Goal: Information Seeking & Learning: Learn about a topic

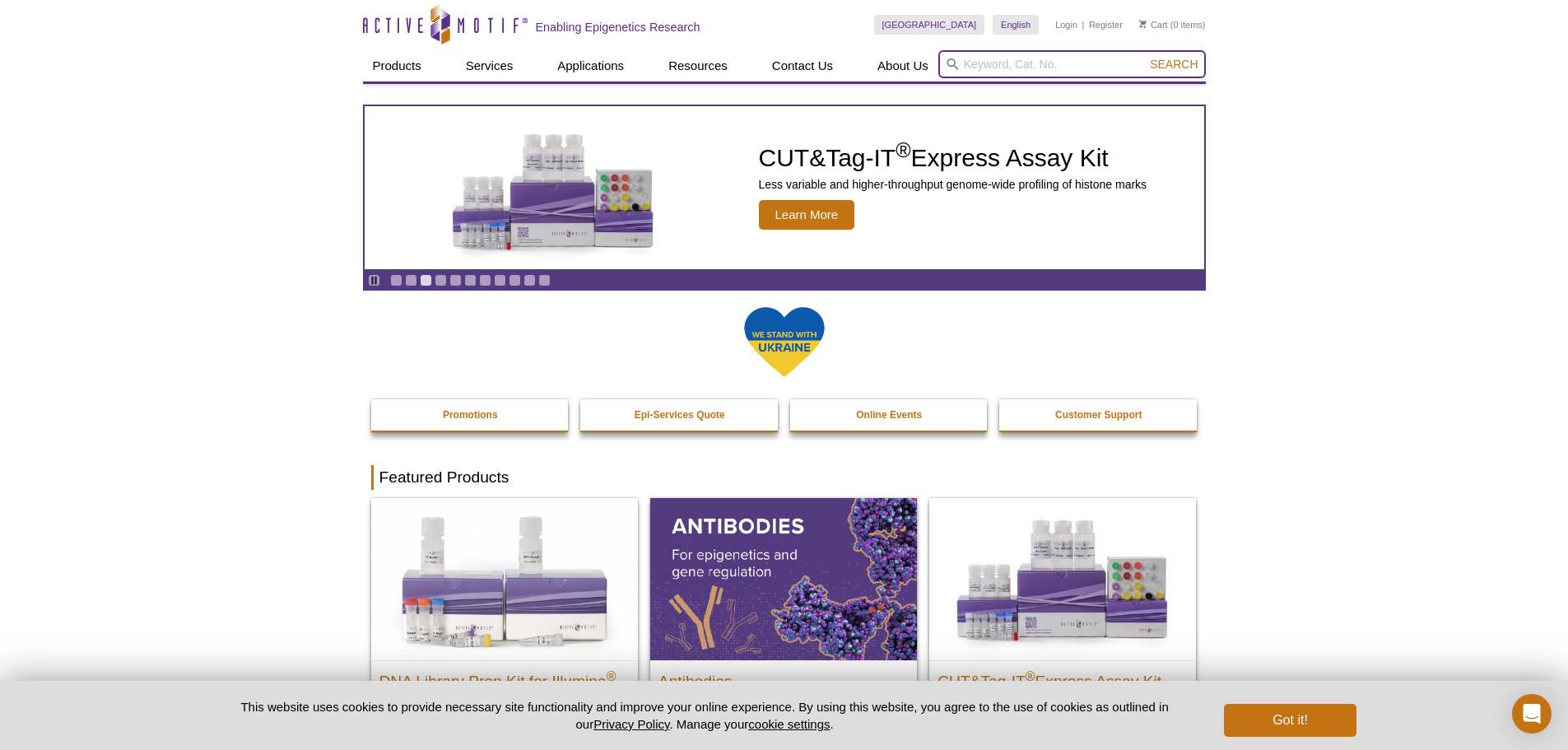
click at [1002, 63] on input "search" at bounding box center [1071, 64] width 267 height 28
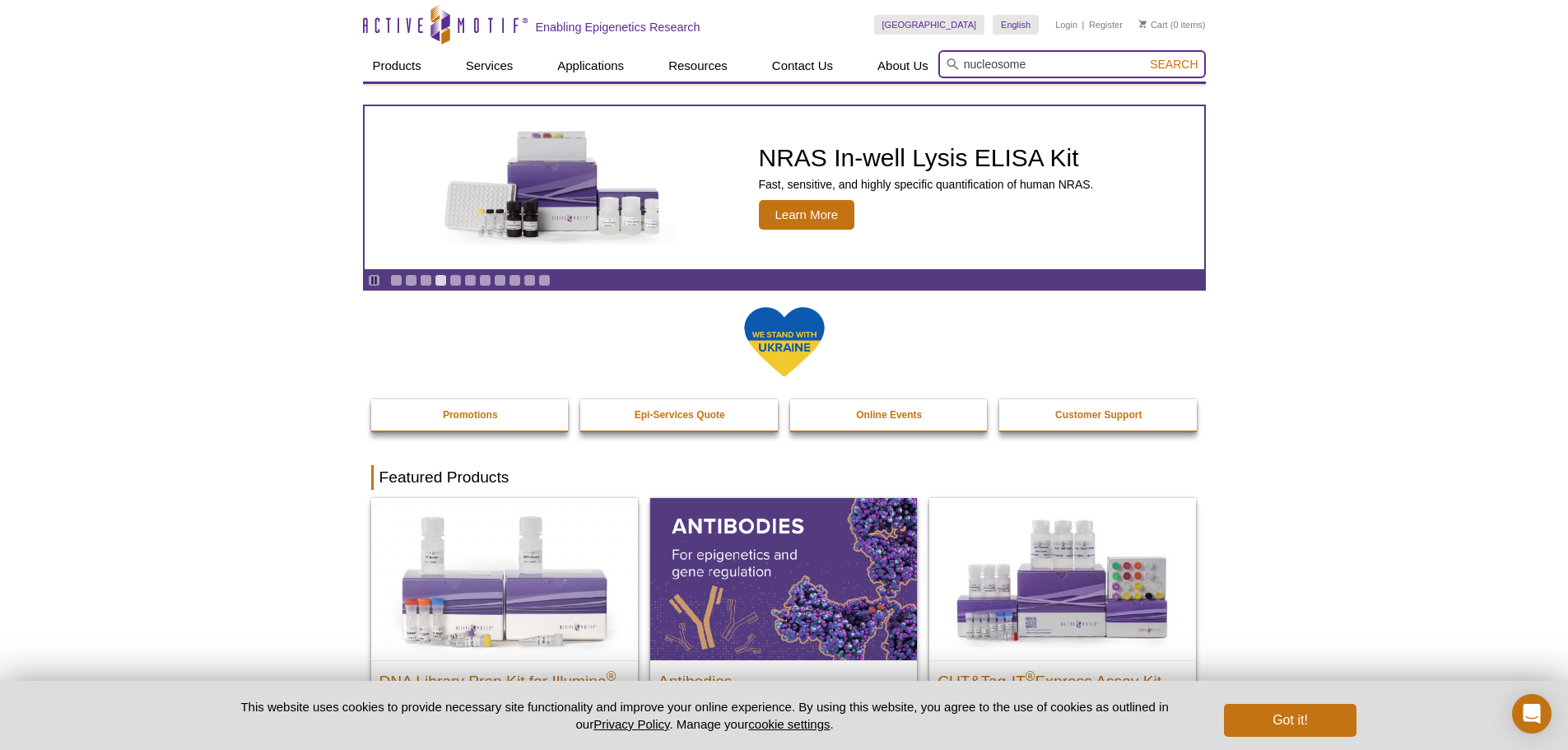
type input "nucleosome"
click at [1145, 57] on button "Search" at bounding box center [1174, 64] width 58 height 15
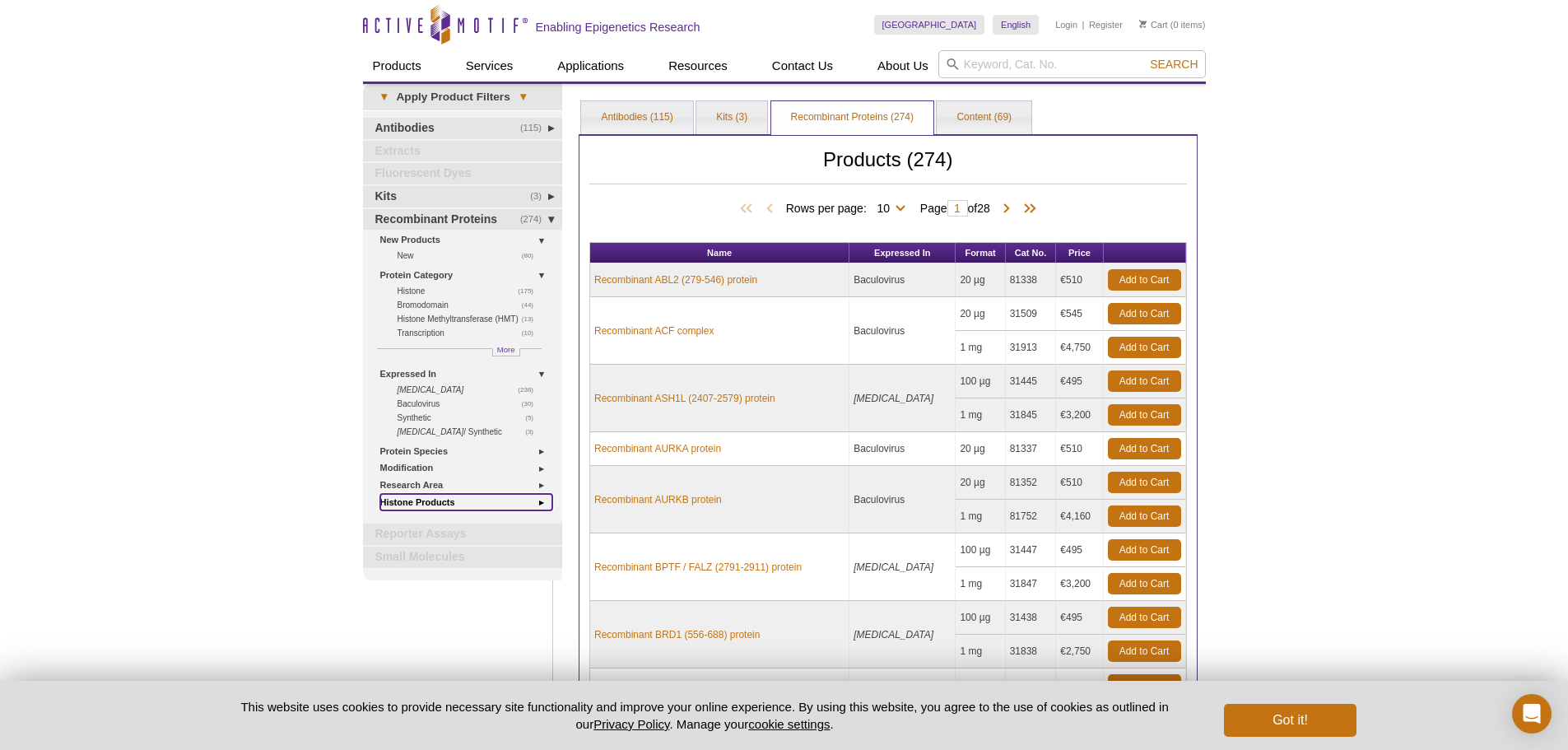
click at [443, 504] on link "Histone Products" at bounding box center [467, 502] width 173 height 18
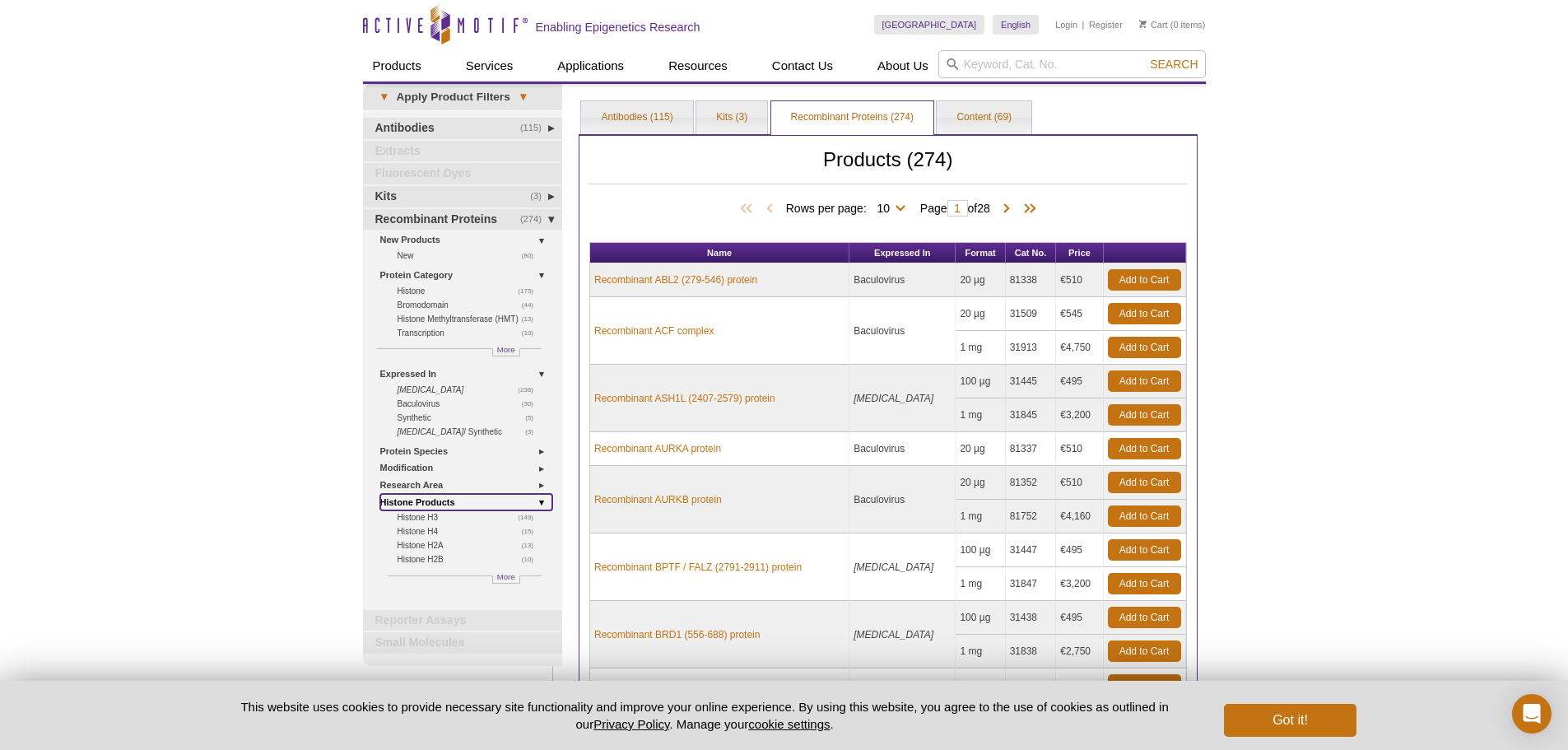
click at [446, 503] on link "Histone Products" at bounding box center [467, 502] width 173 height 18
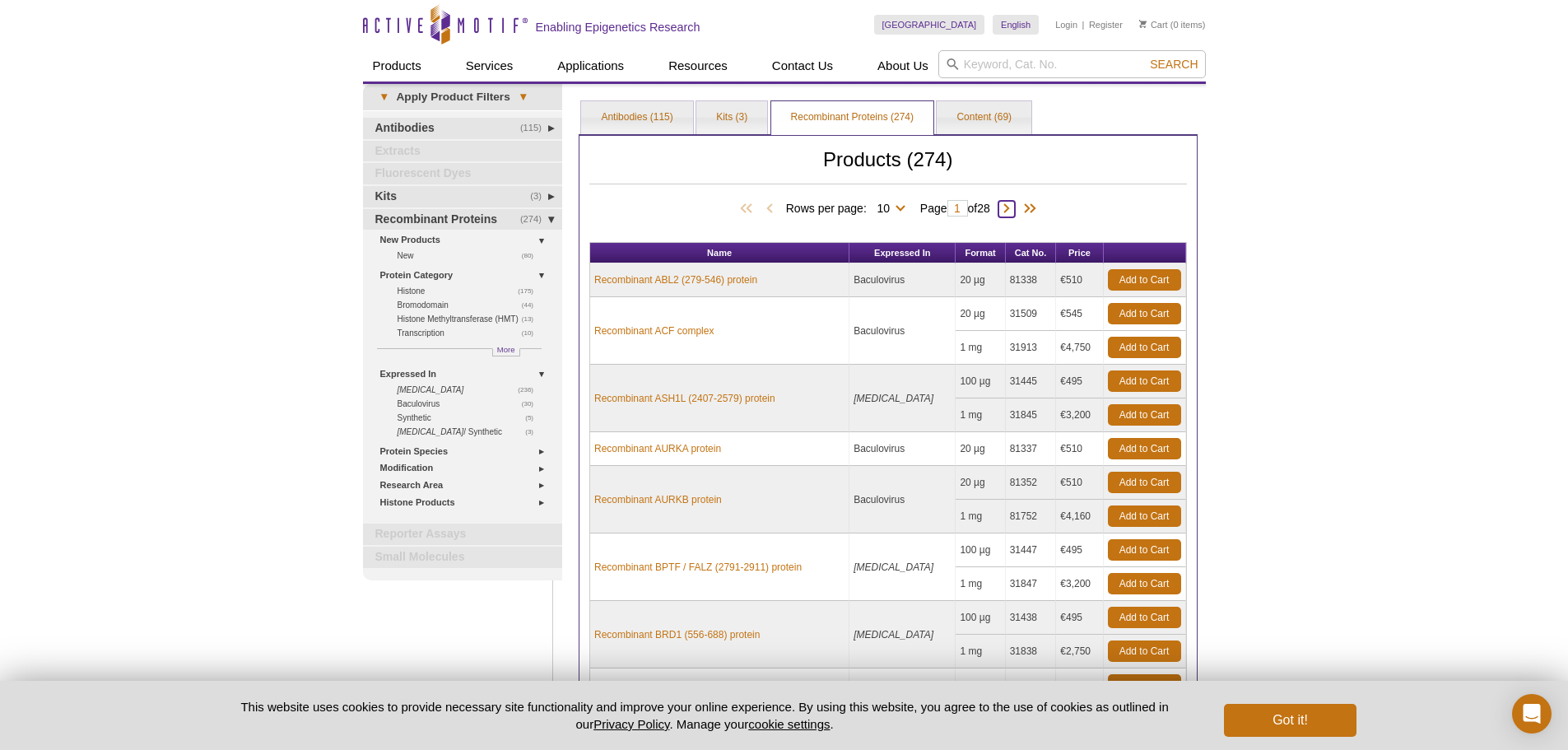
click at [1012, 203] on span at bounding box center [1007, 210] width 17 height 17
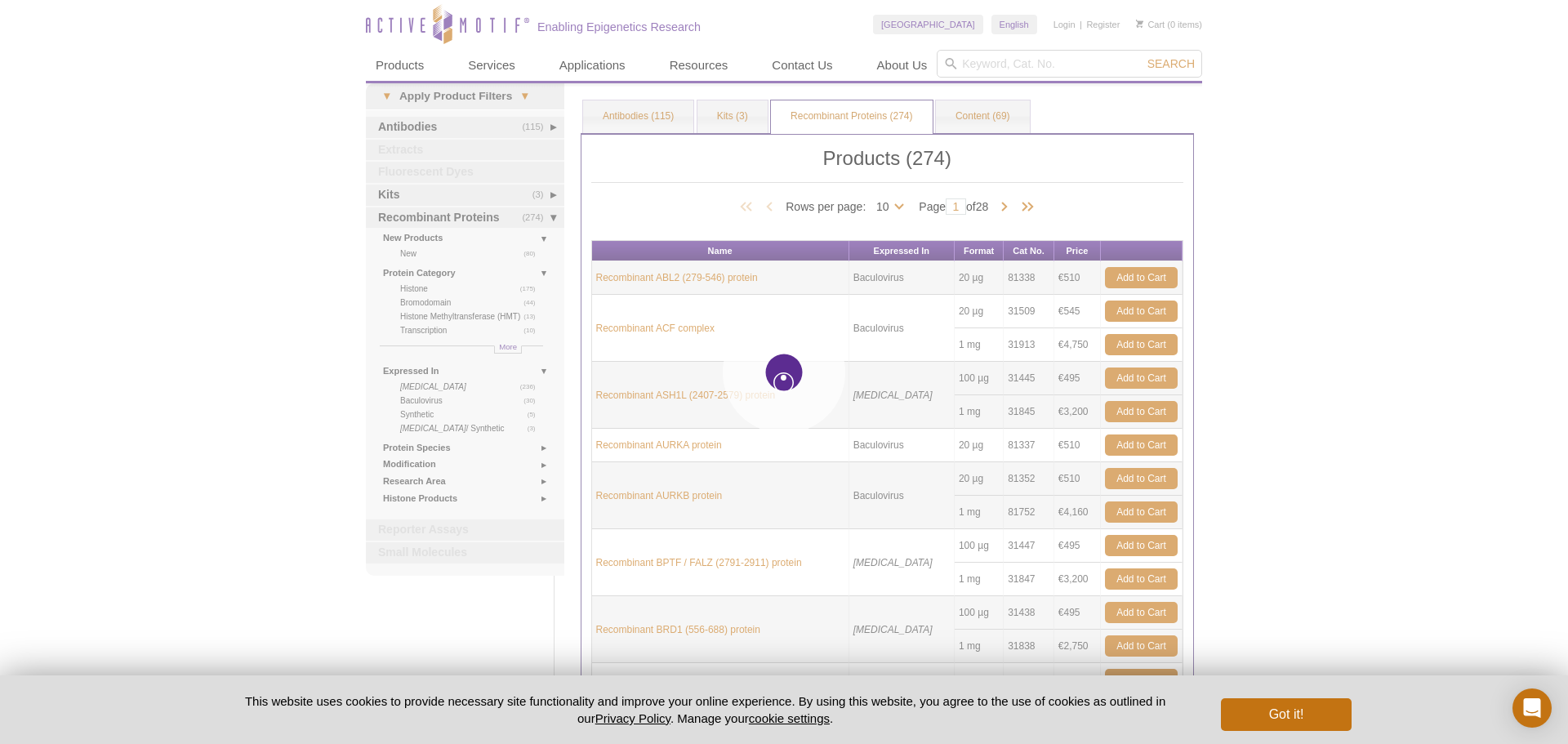
type input "2"
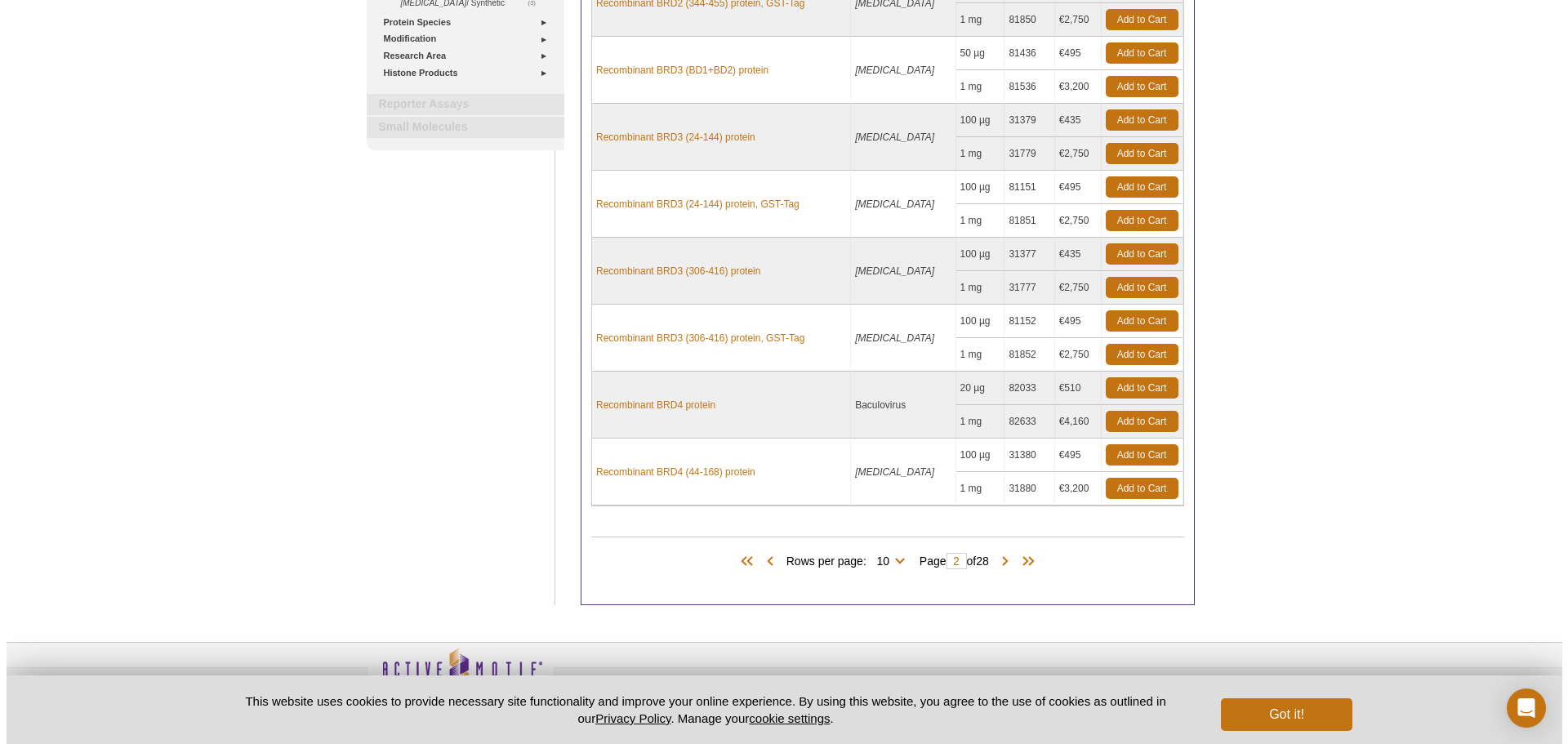
scroll to position [467, 0]
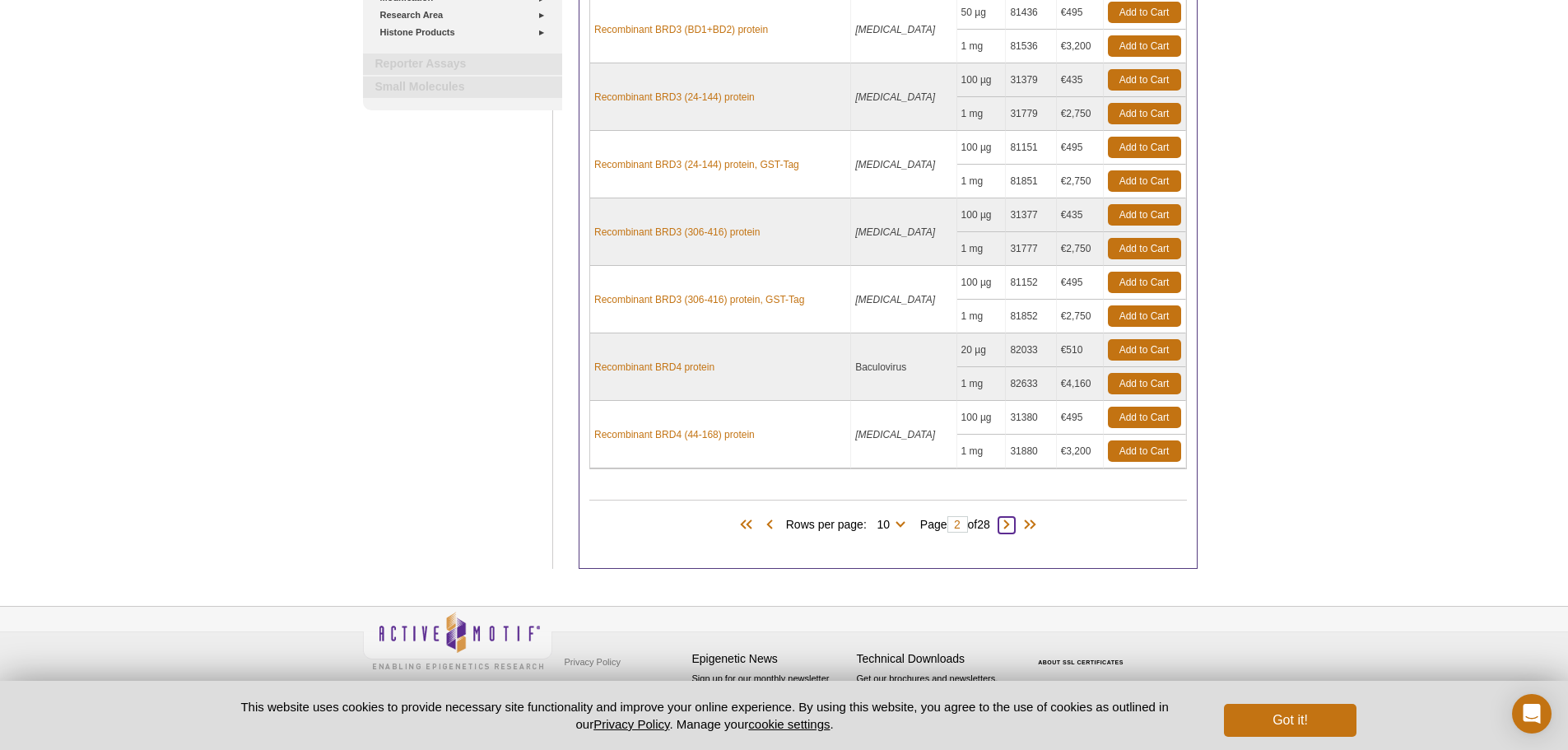
click at [1007, 525] on span at bounding box center [1007, 525] width 17 height 17
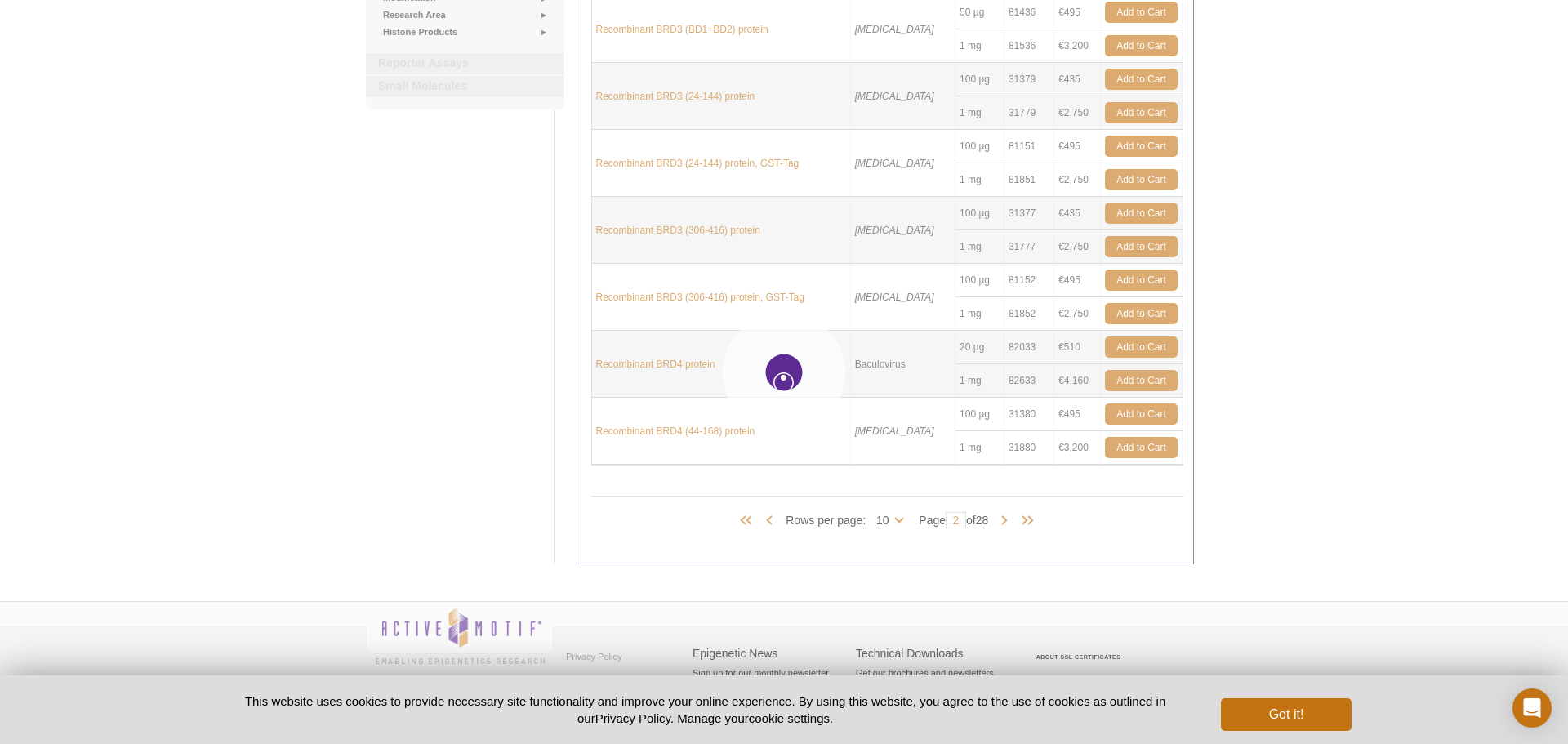
type input "3"
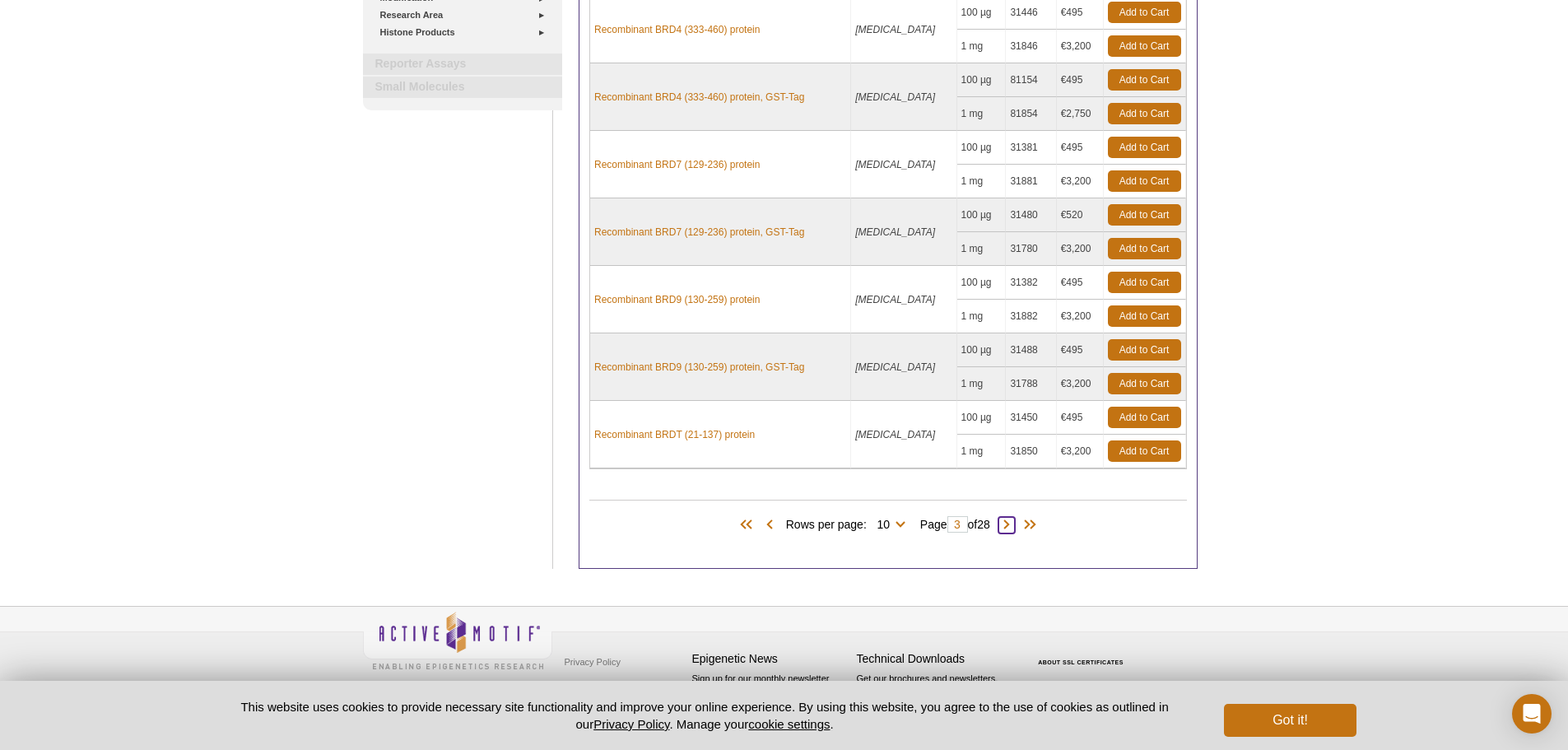
click at [1015, 525] on span at bounding box center [1007, 525] width 17 height 17
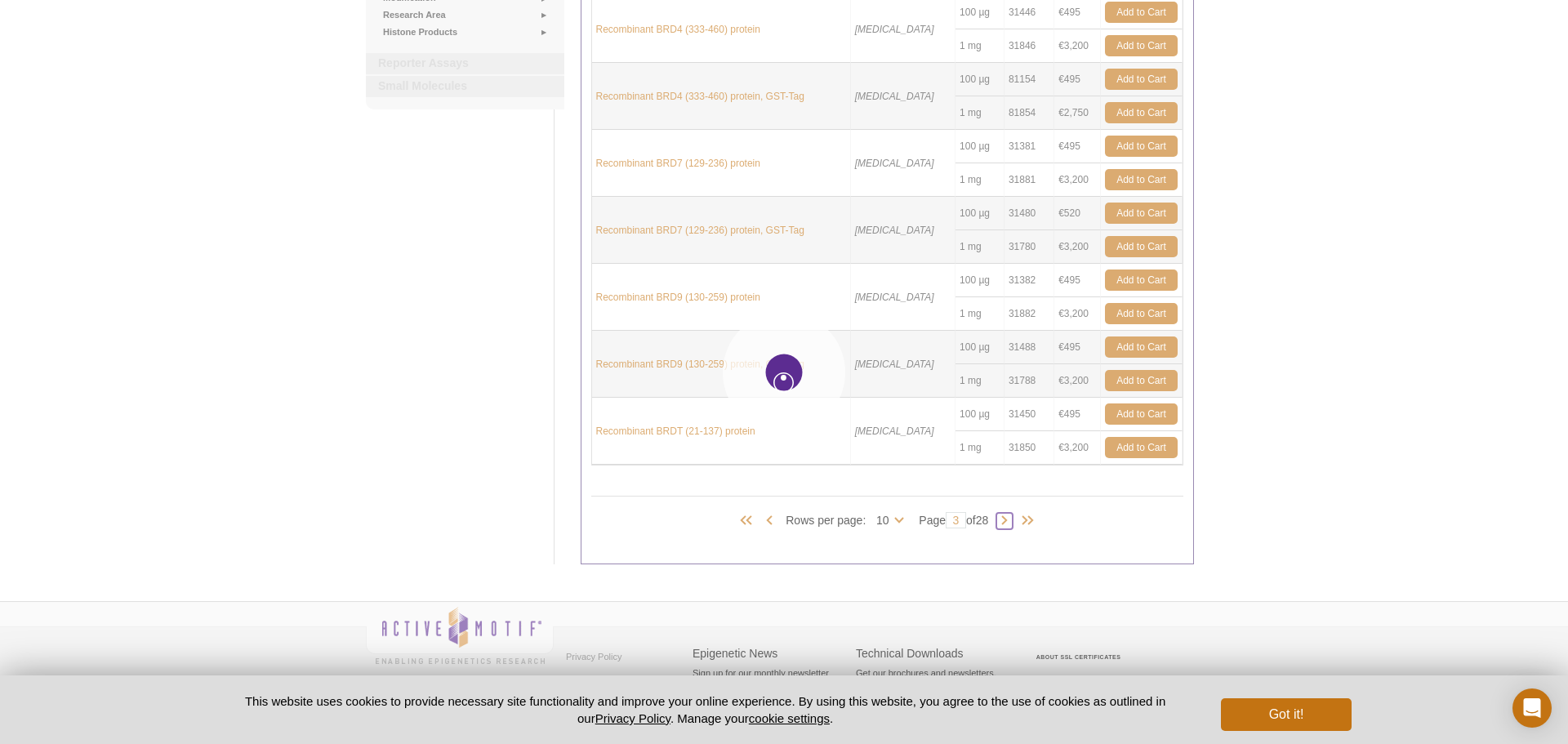
type input "4"
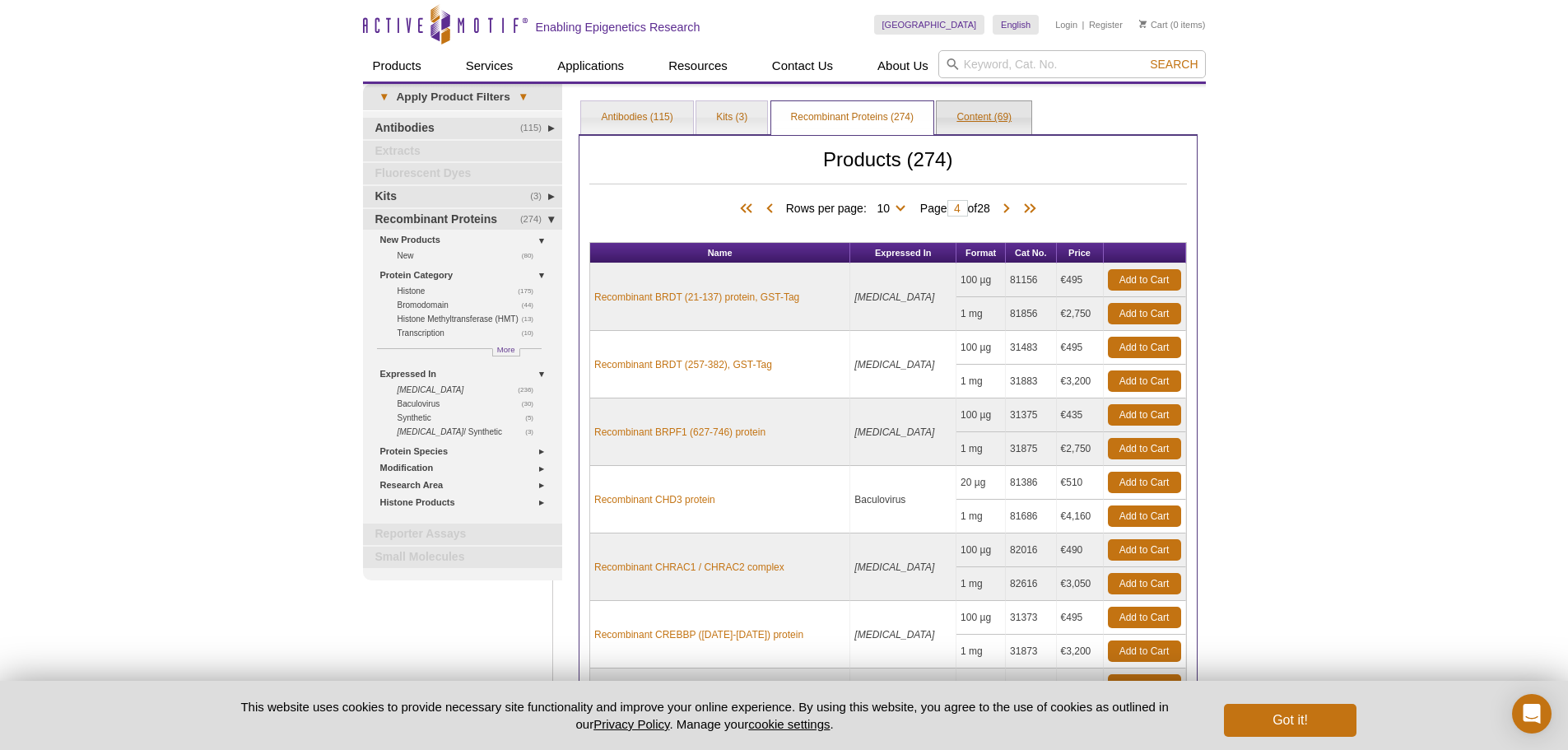
click at [1018, 115] on link "Content (69)" at bounding box center [984, 117] width 95 height 33
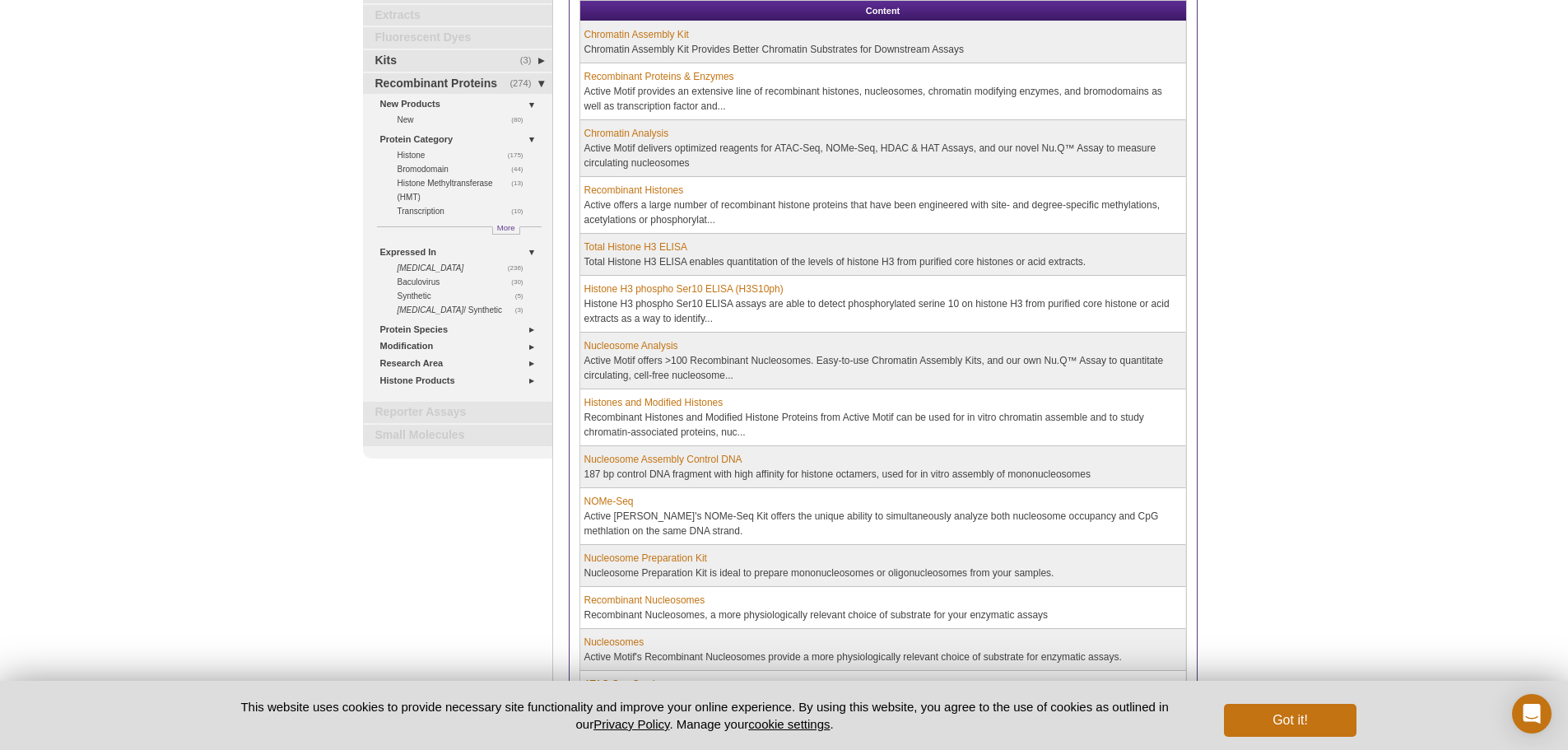
scroll to position [165, 0]
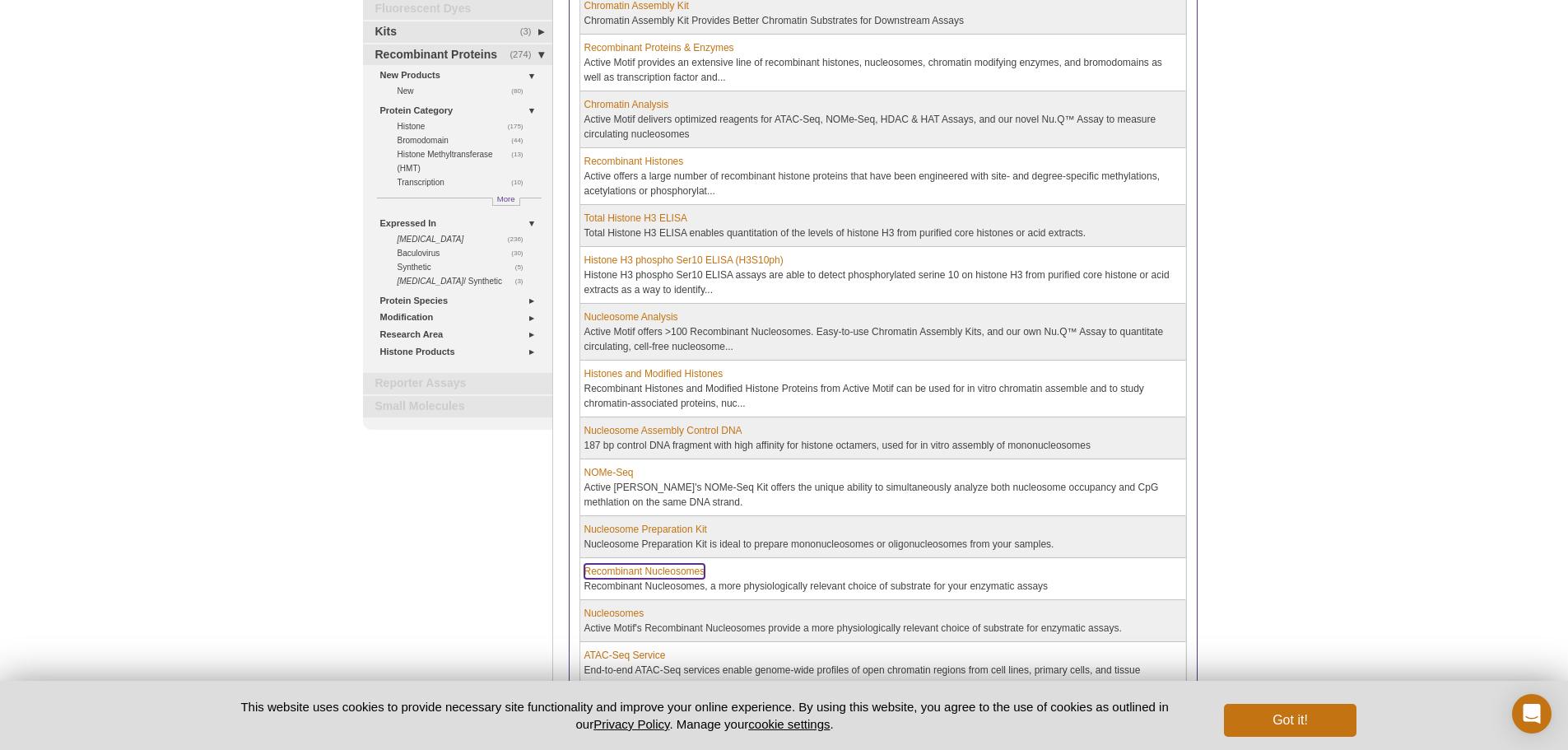
click at [625, 571] on link "Recombinant Nucleosomes" at bounding box center [645, 571] width 121 height 15
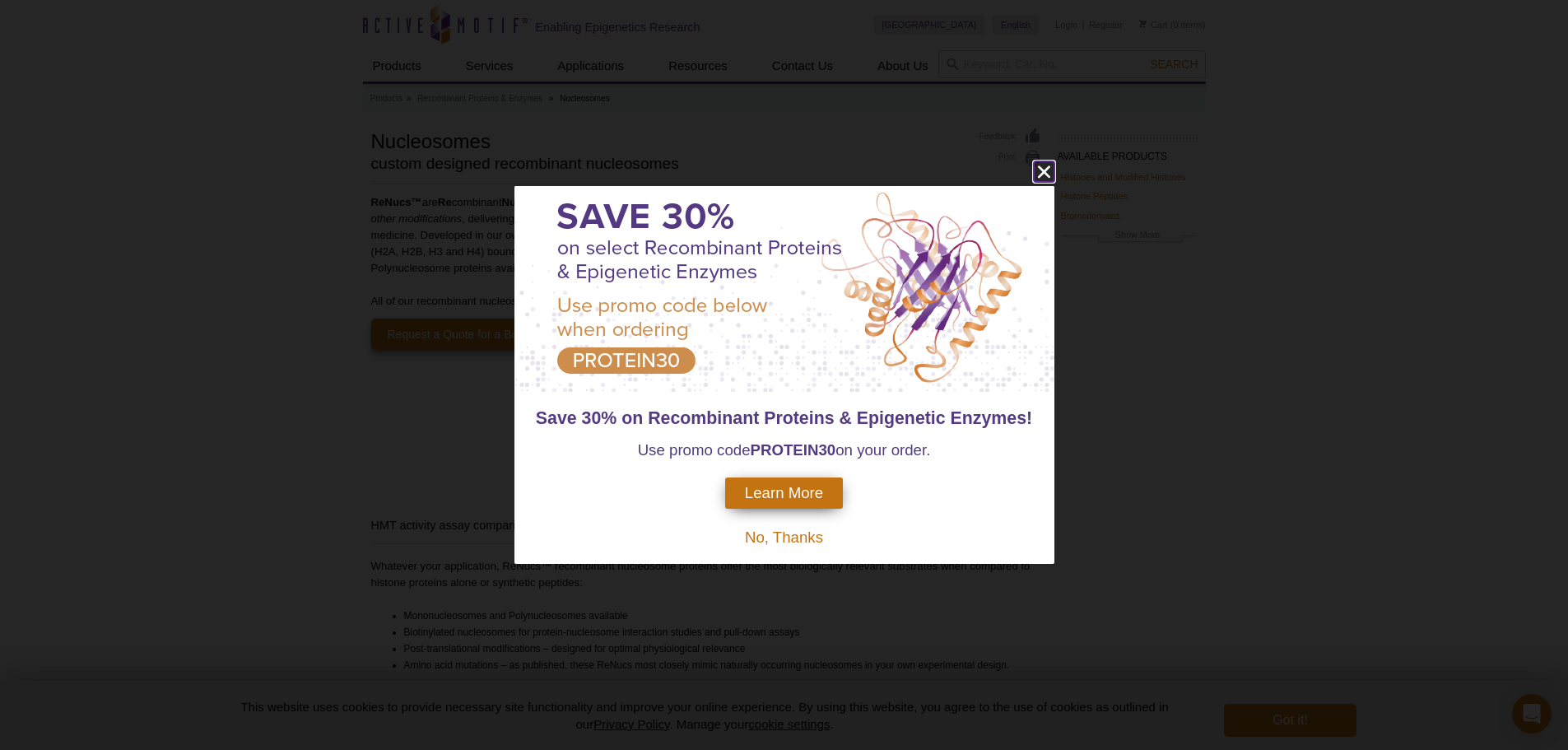
click at [1043, 167] on icon "close" at bounding box center [1044, 171] width 20 height 20
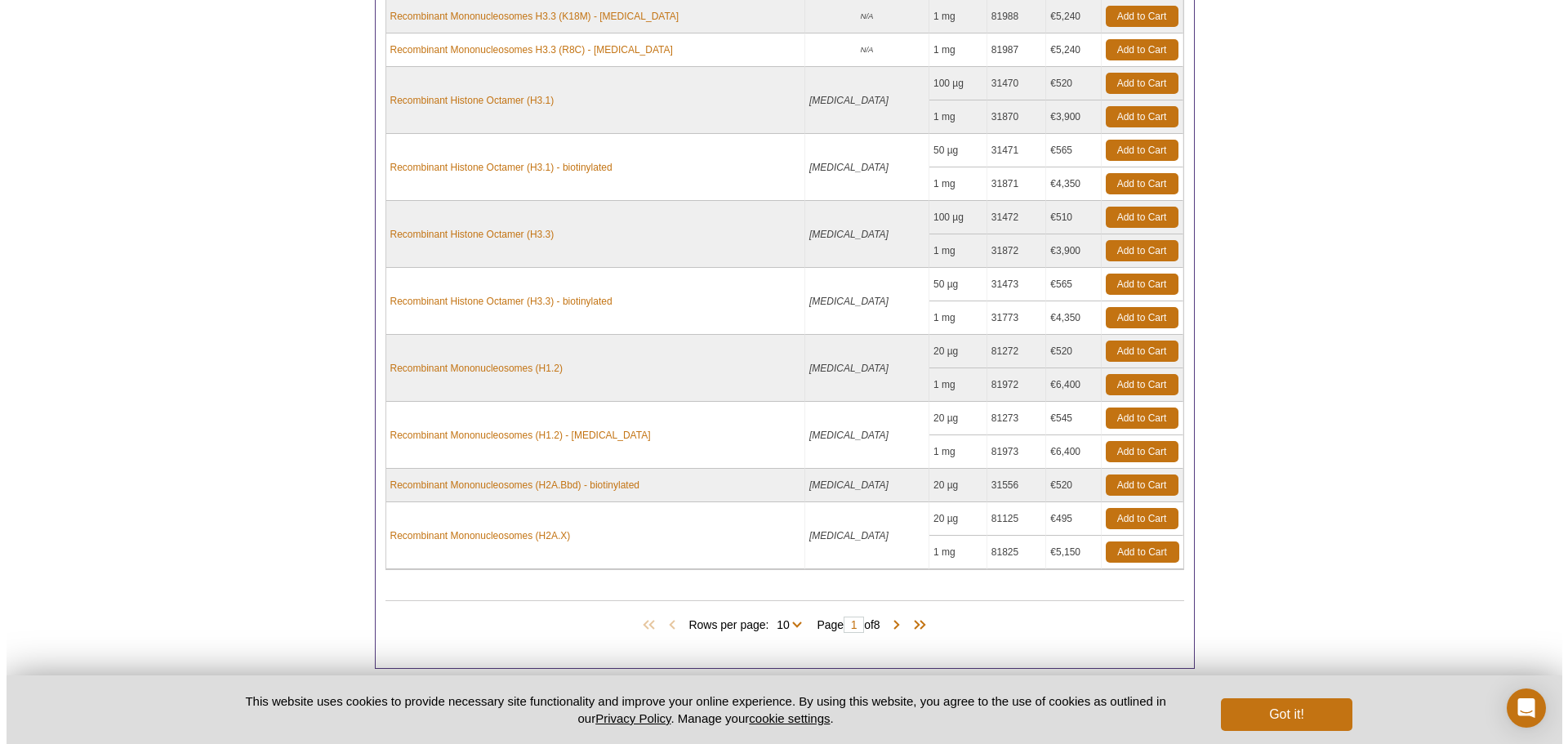
scroll to position [898, 0]
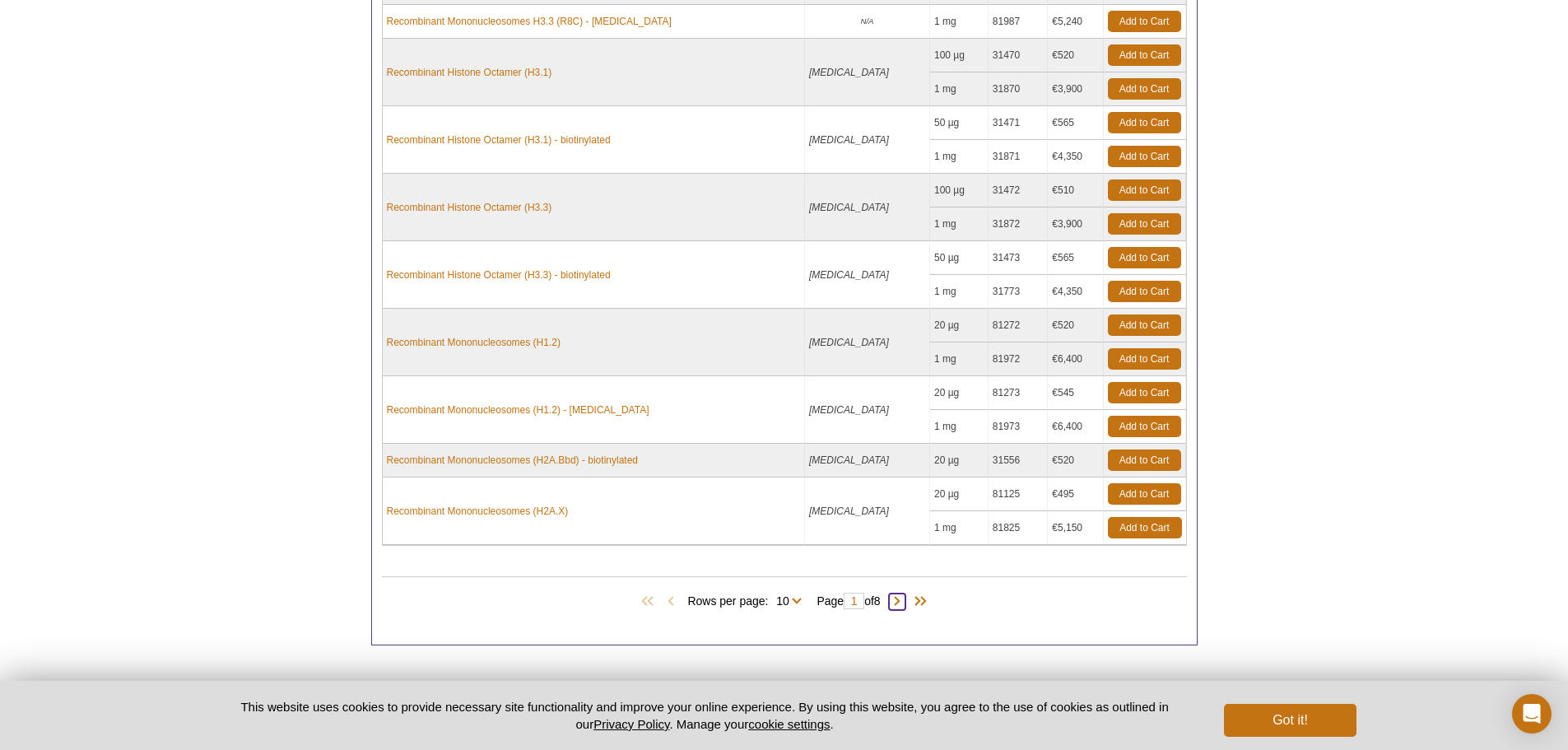
click at [902, 603] on span at bounding box center [897, 602] width 17 height 17
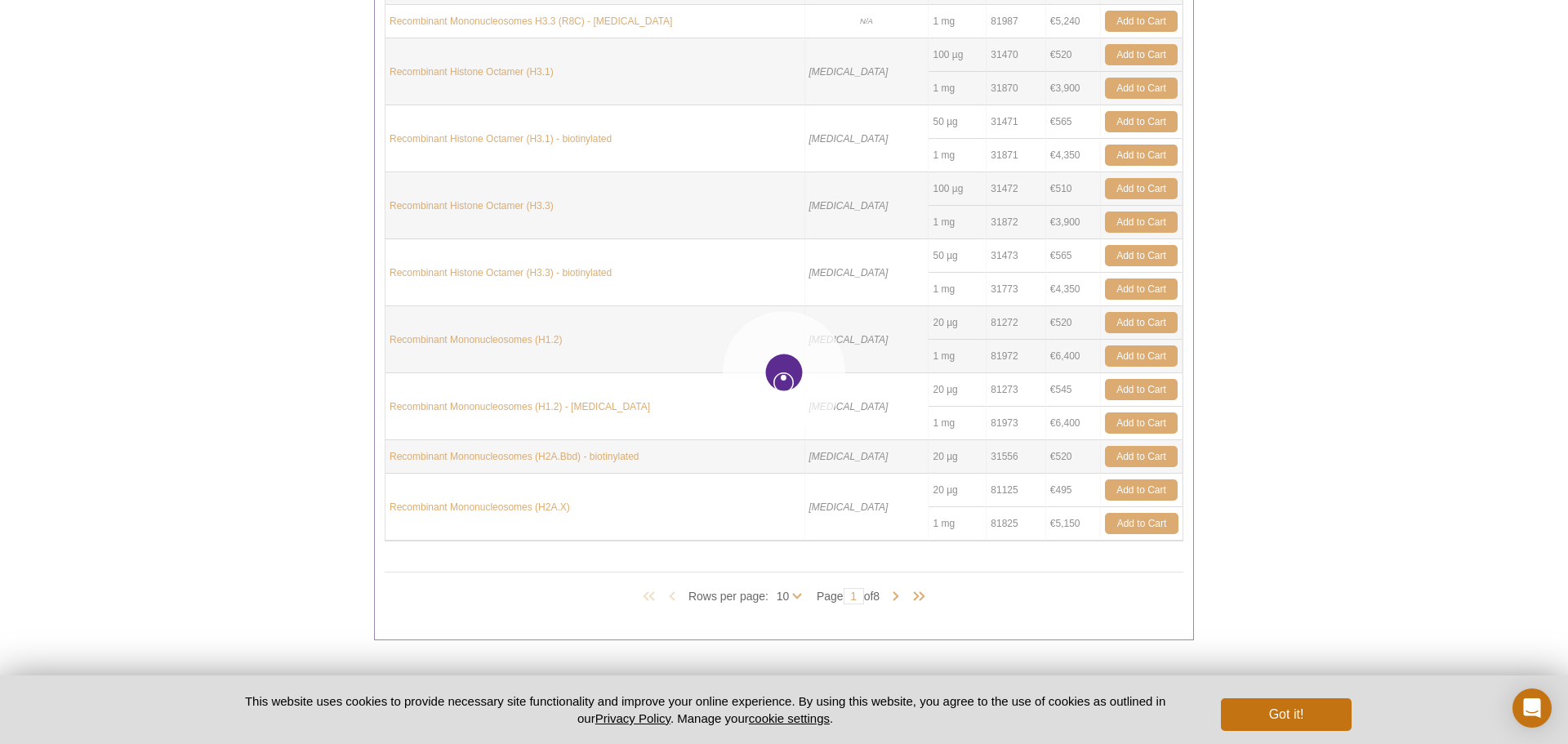
type input "2"
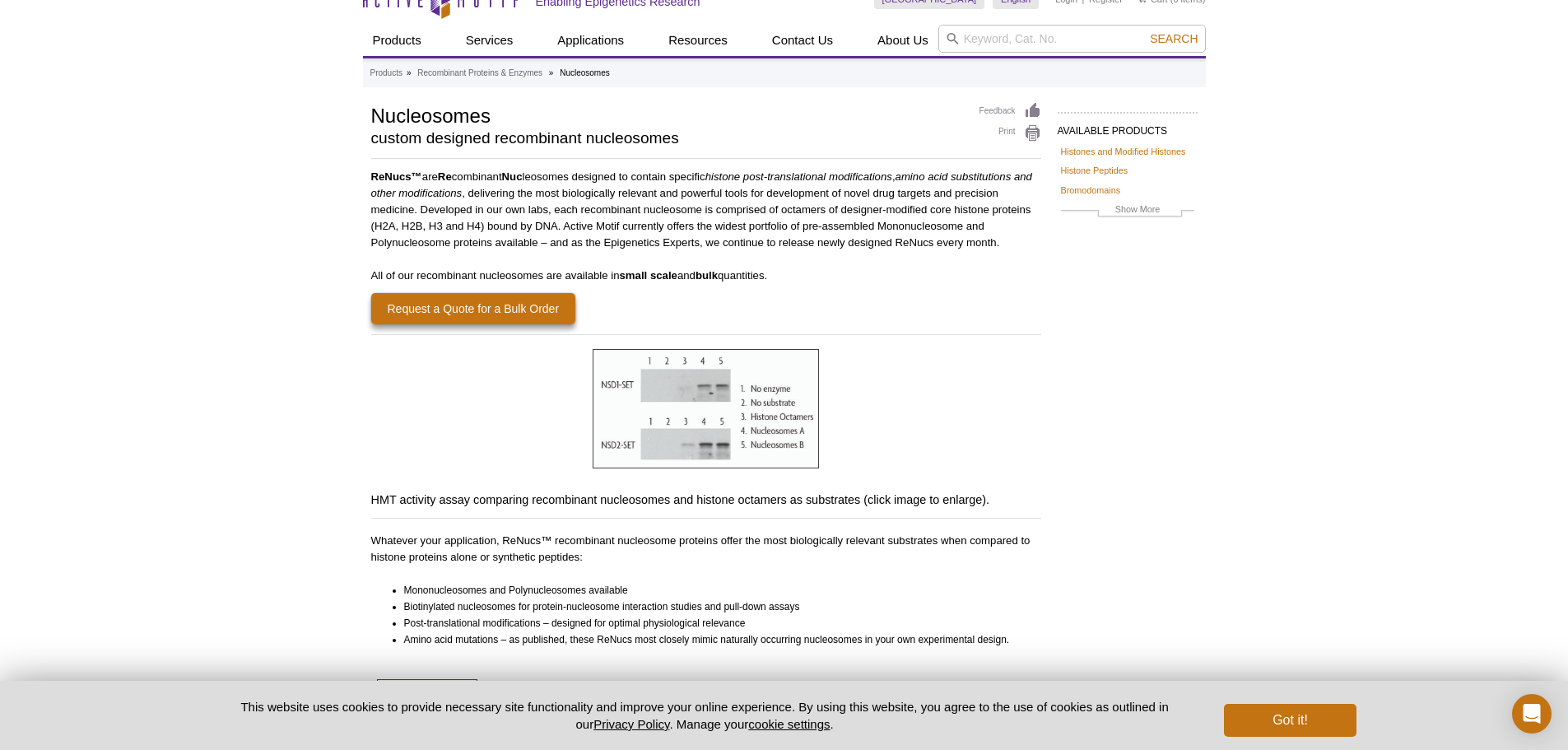
scroll to position [0, 0]
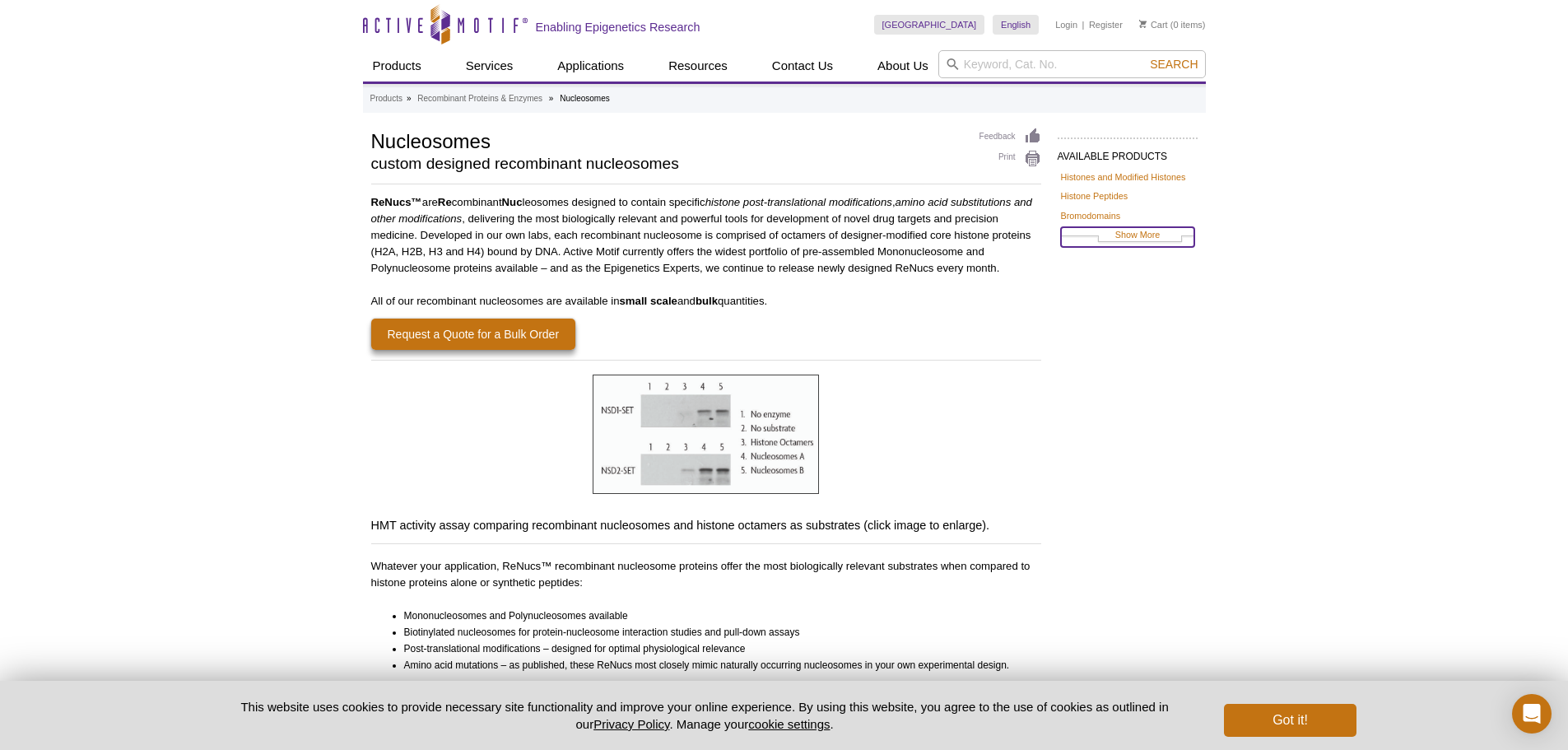
click at [1134, 236] on link "Show More" at bounding box center [1127, 237] width 133 height 19
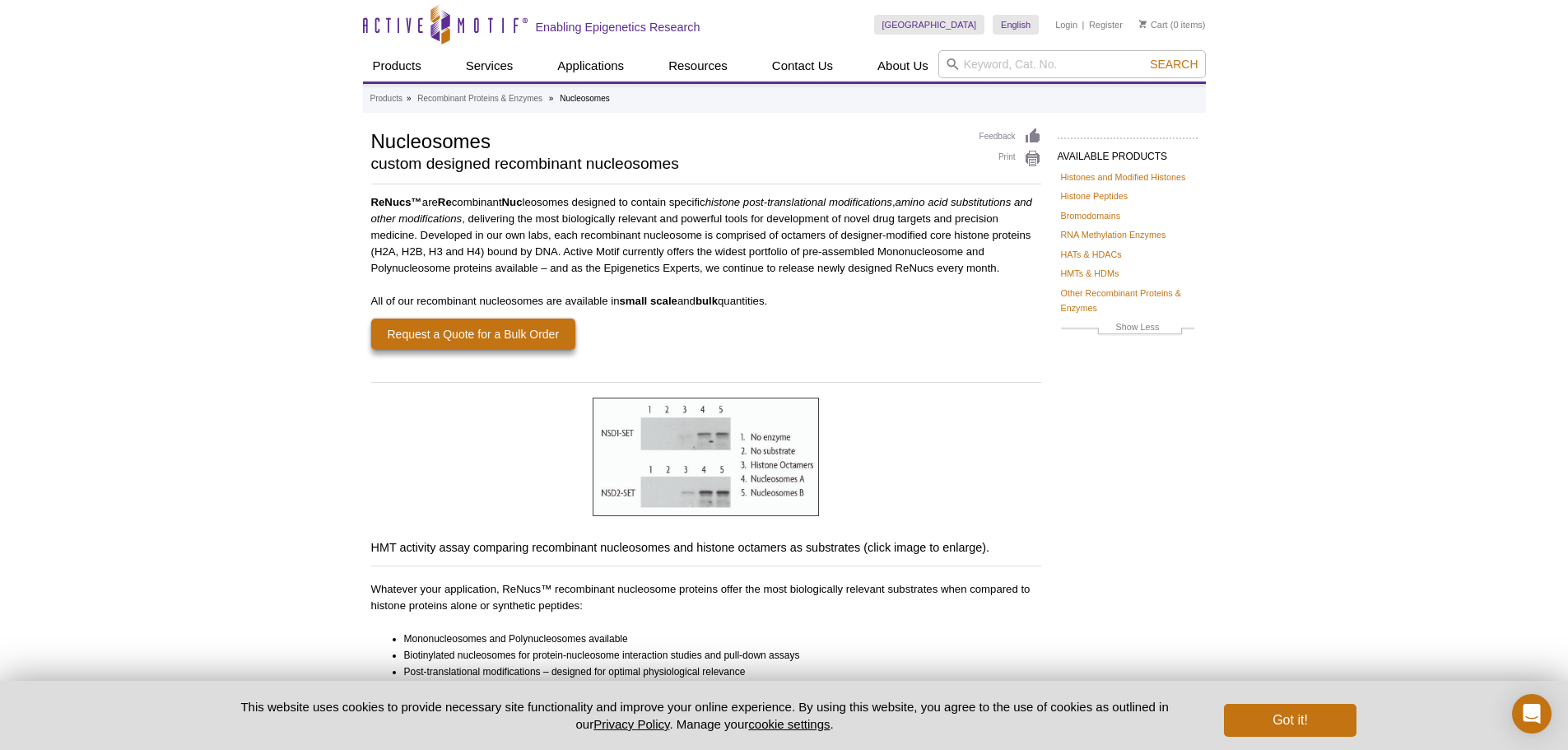
click at [589, 100] on li "Nucleosomes" at bounding box center [585, 99] width 50 height 9
click at [519, 327] on link "Request a Quote for a Bulk Order" at bounding box center [473, 334] width 205 height 32
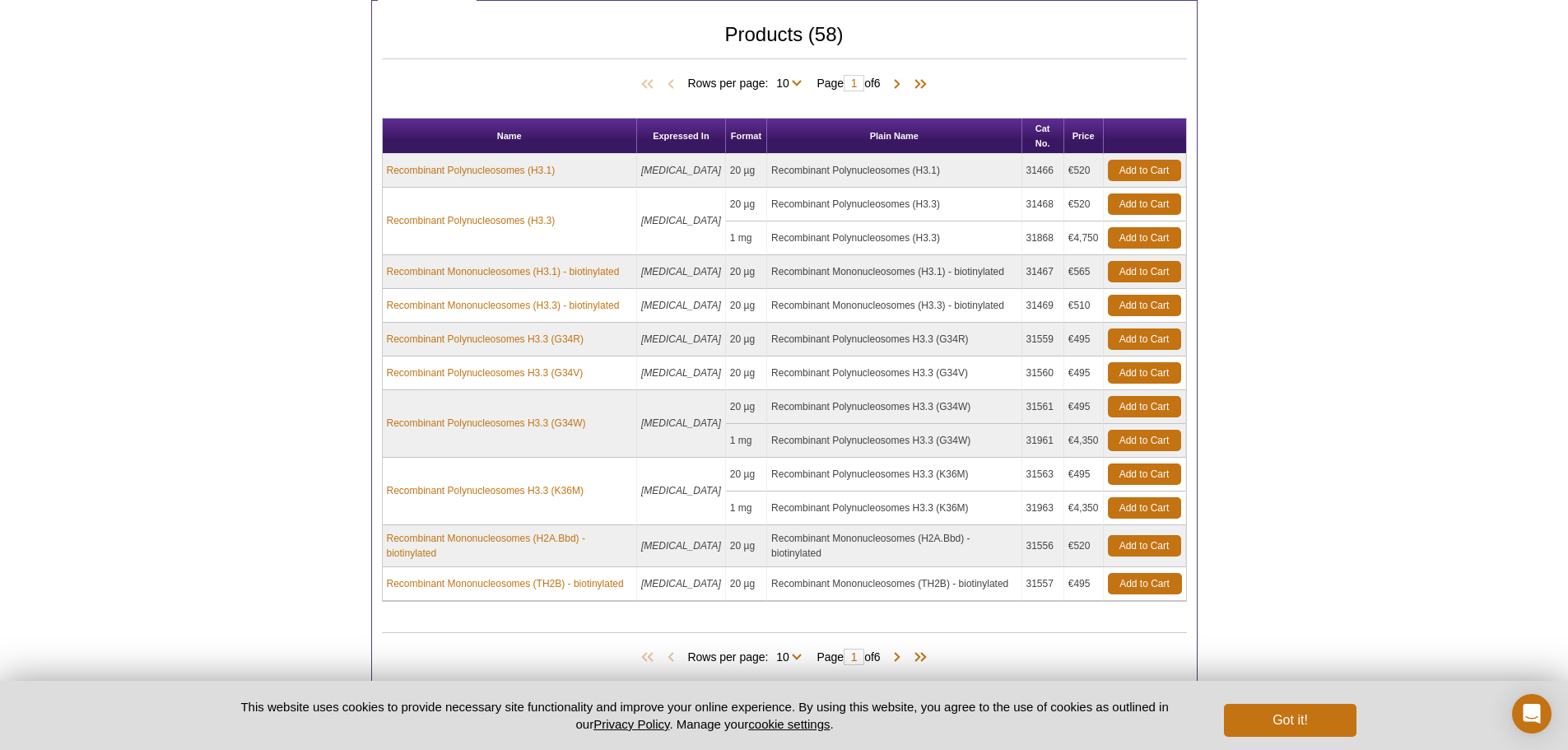
scroll to position [988, 0]
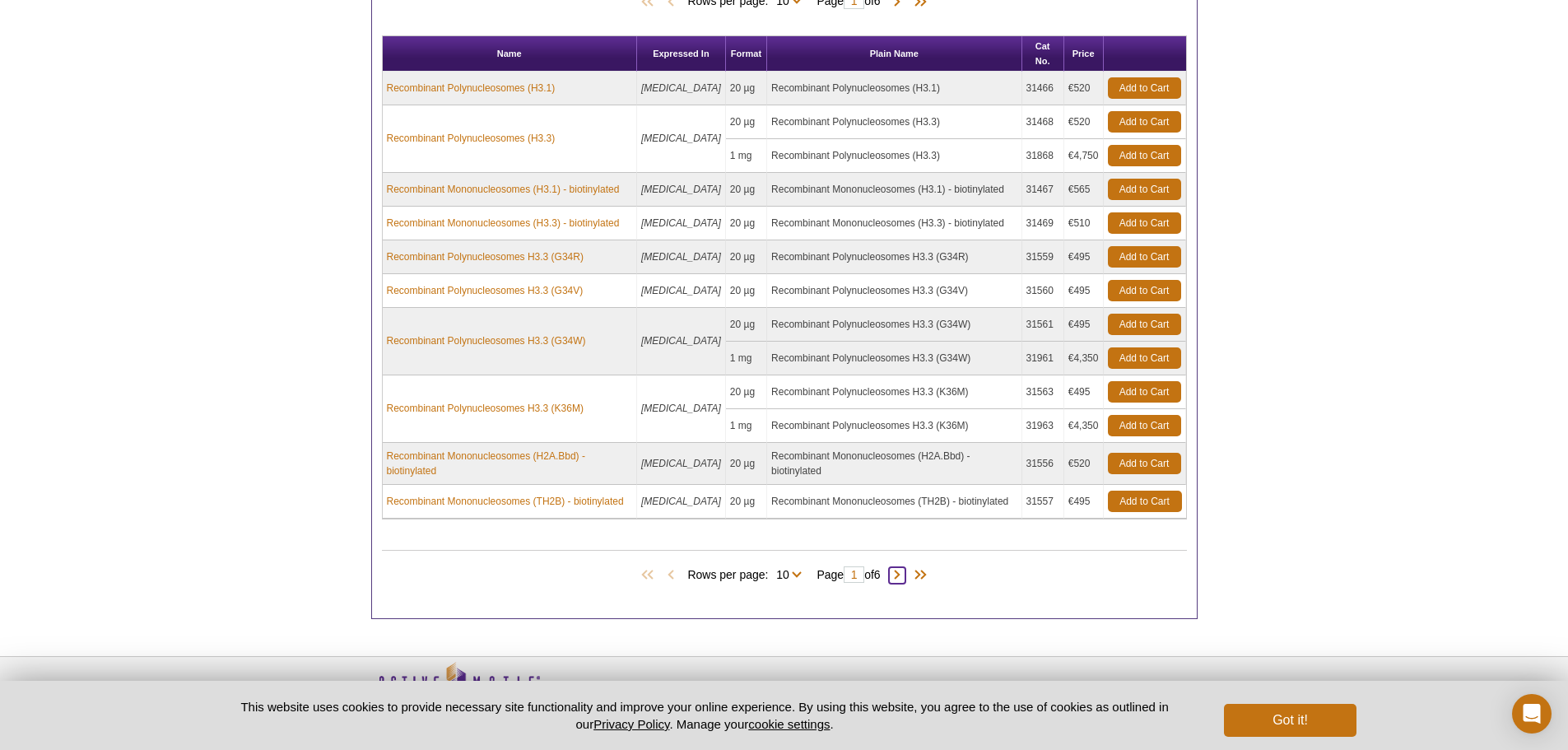
click at [900, 567] on span at bounding box center [897, 576] width 17 height 17
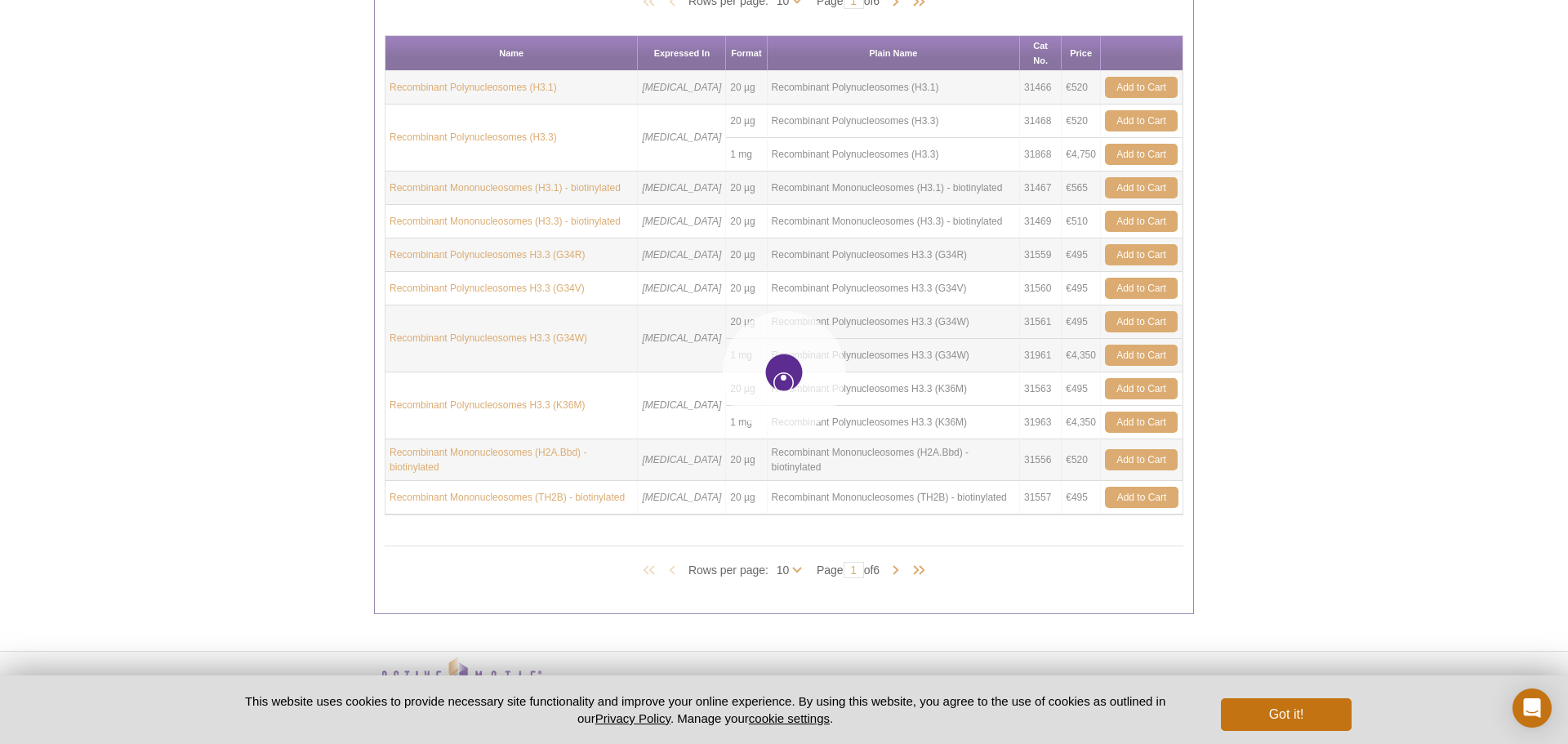
type input "2"
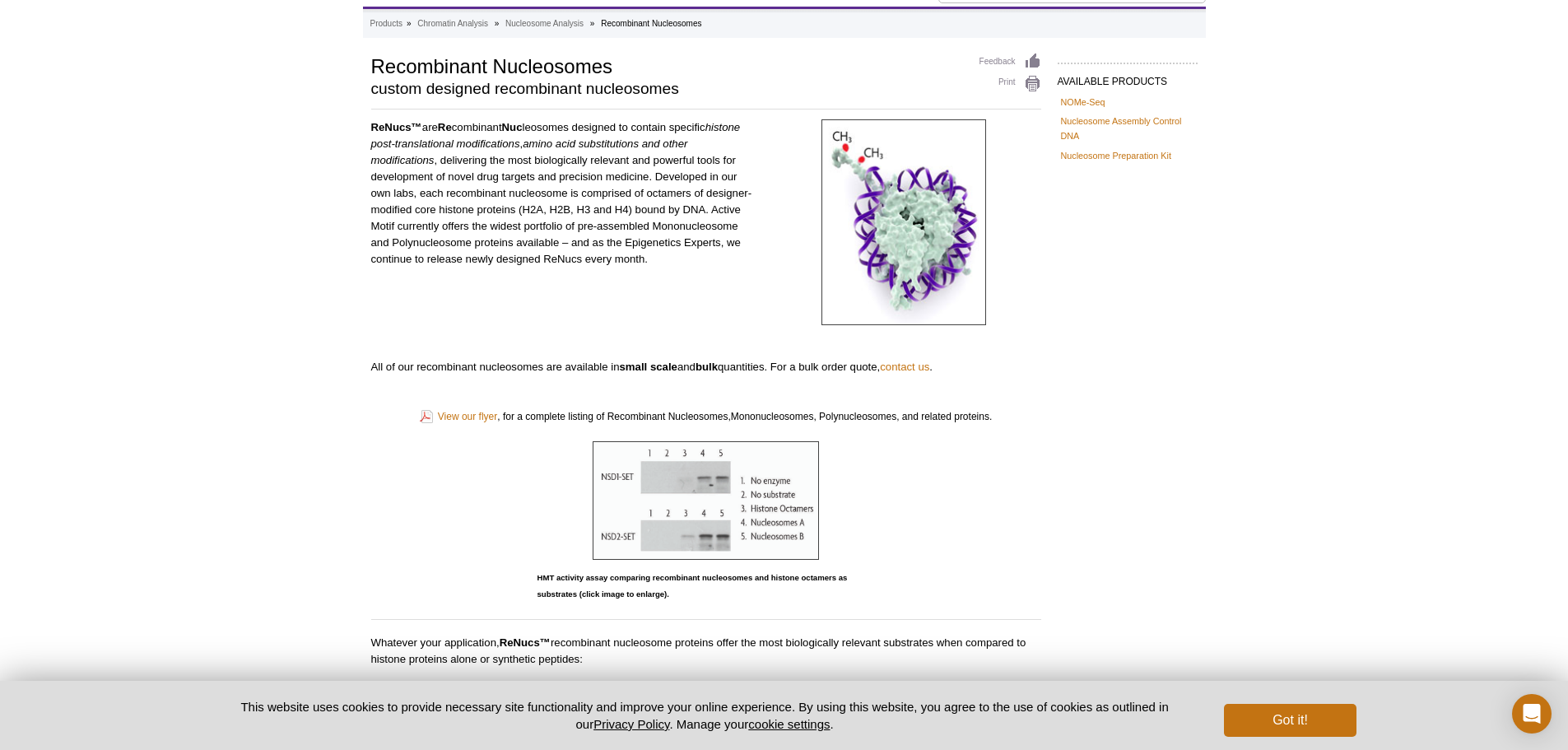
scroll to position [247, 0]
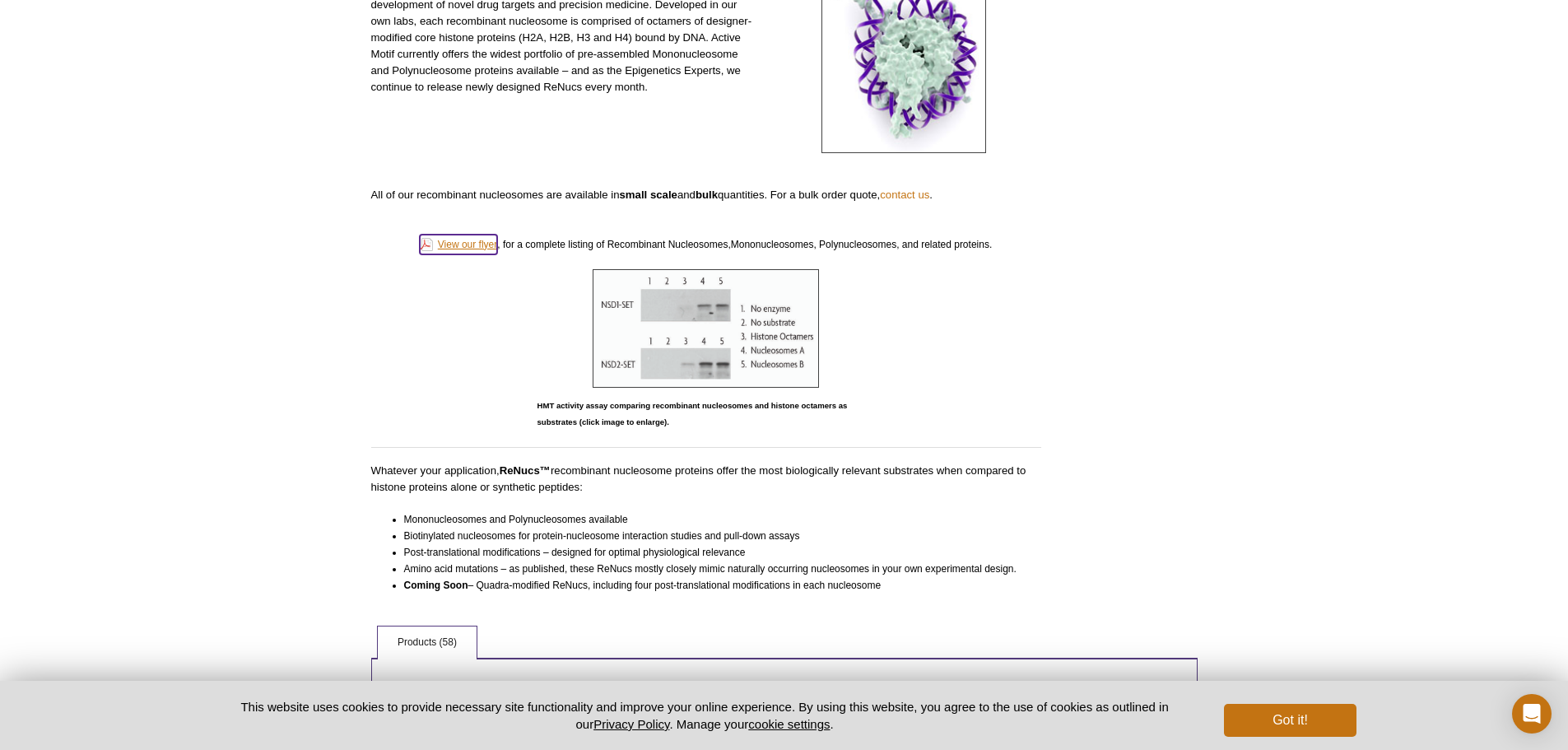
click at [476, 248] on link "View our flyer" at bounding box center [458, 244] width 77 height 20
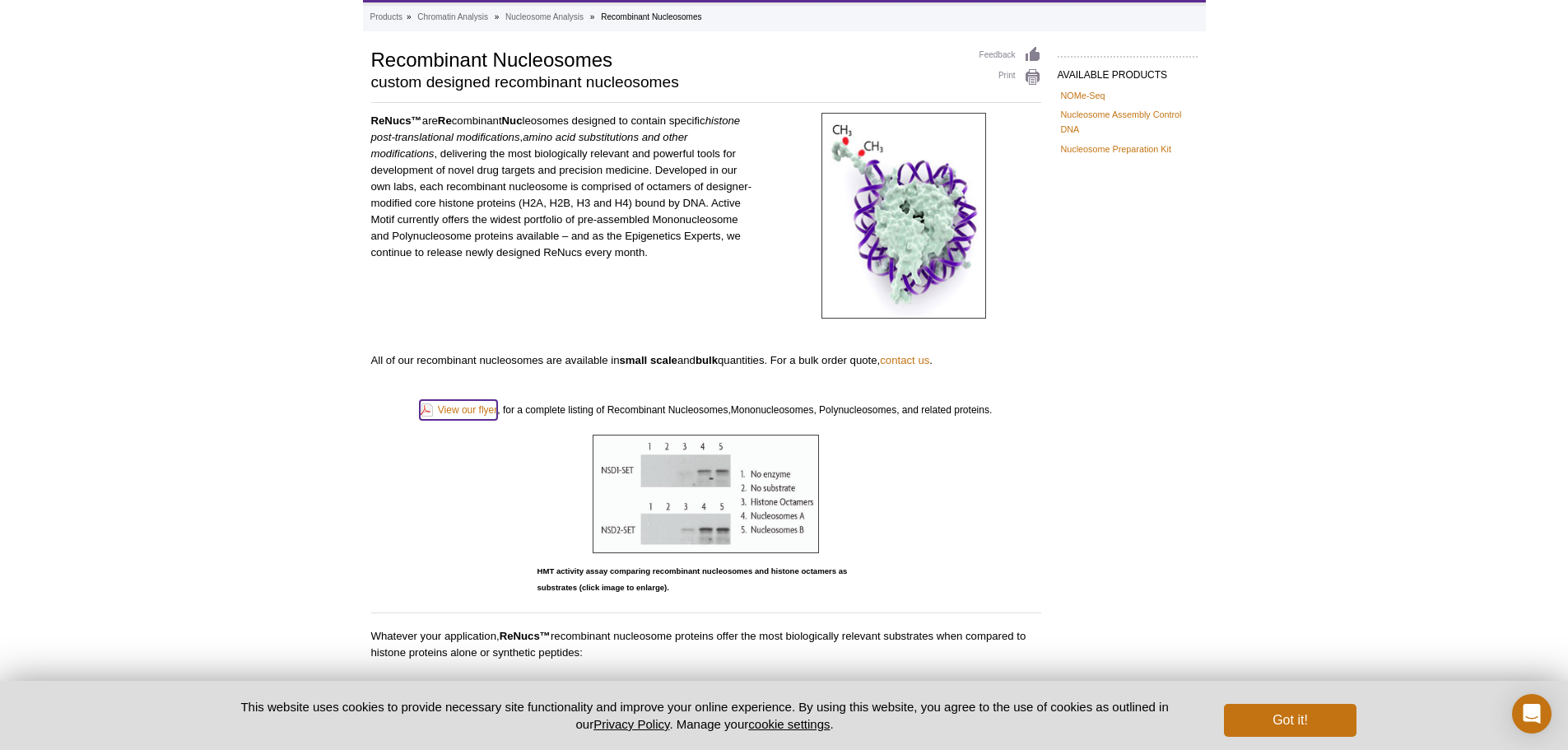
scroll to position [0, 0]
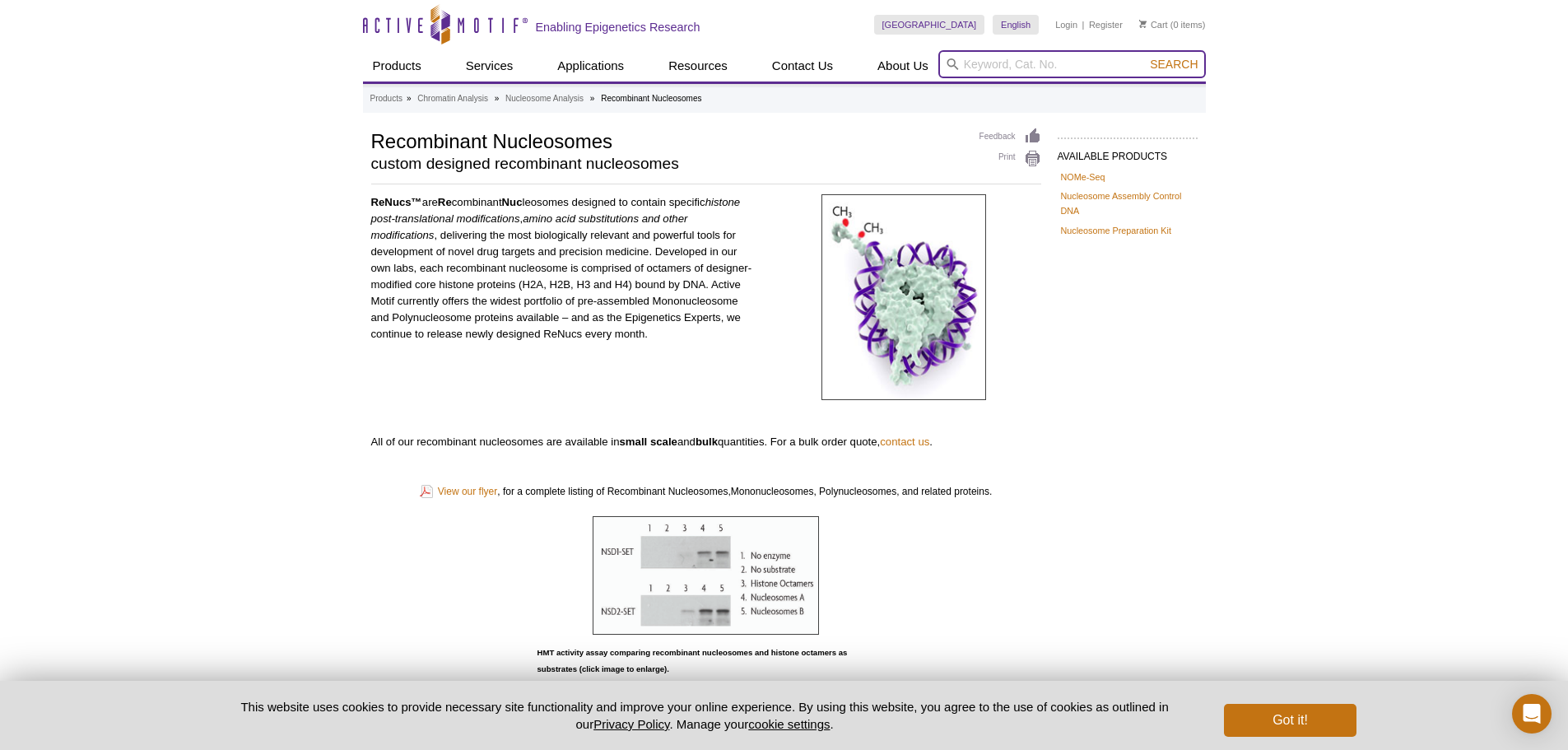
click at [1010, 62] on input "search" at bounding box center [1071, 64] width 267 height 28
paste input "Nucleosomes (H3.1) 31466"
type input "Nucleosomes (H3.1) 31466"
click at [1145, 57] on button "Search" at bounding box center [1174, 64] width 58 height 15
click at [1170, 66] on span "Search" at bounding box center [1173, 64] width 48 height 13
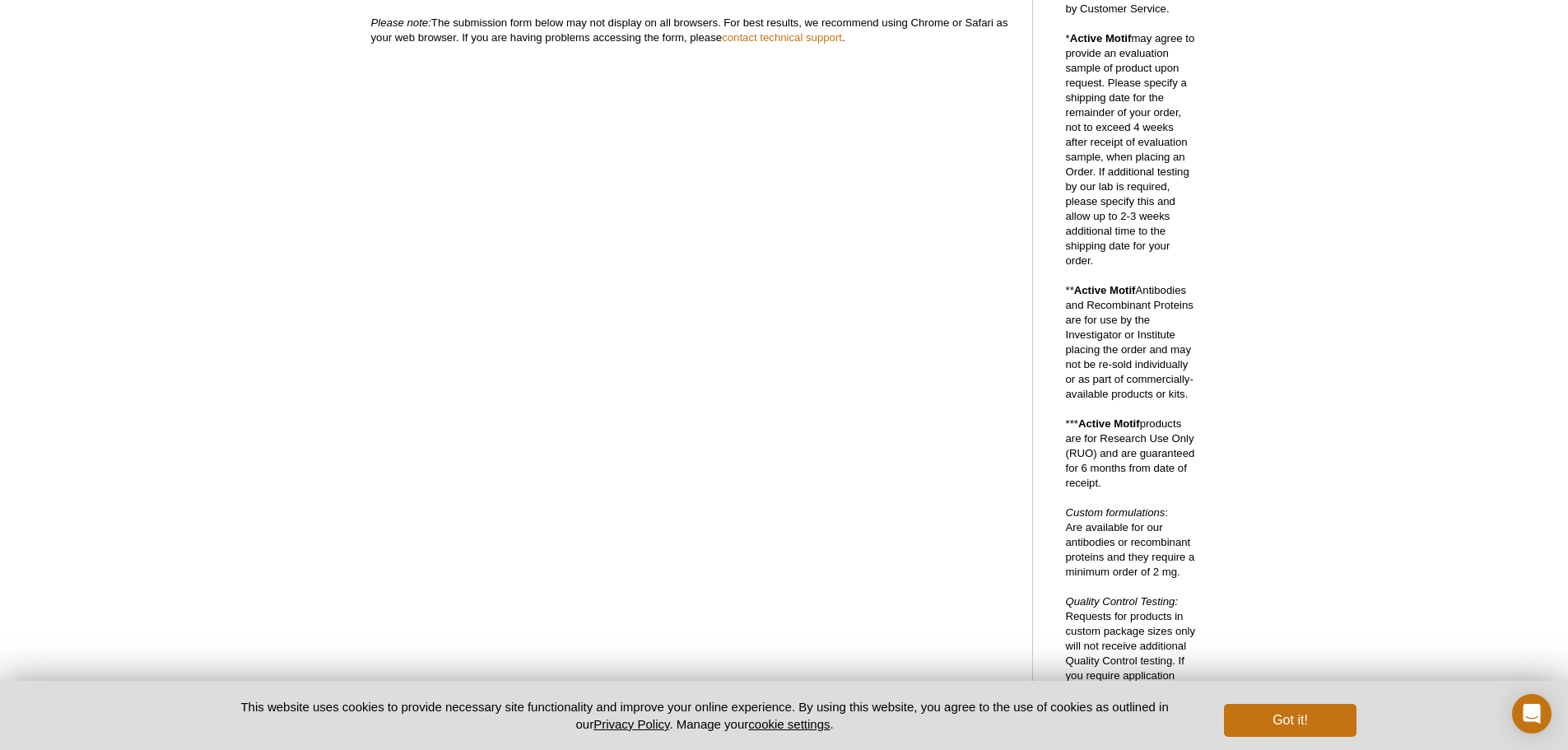
scroll to position [329, 0]
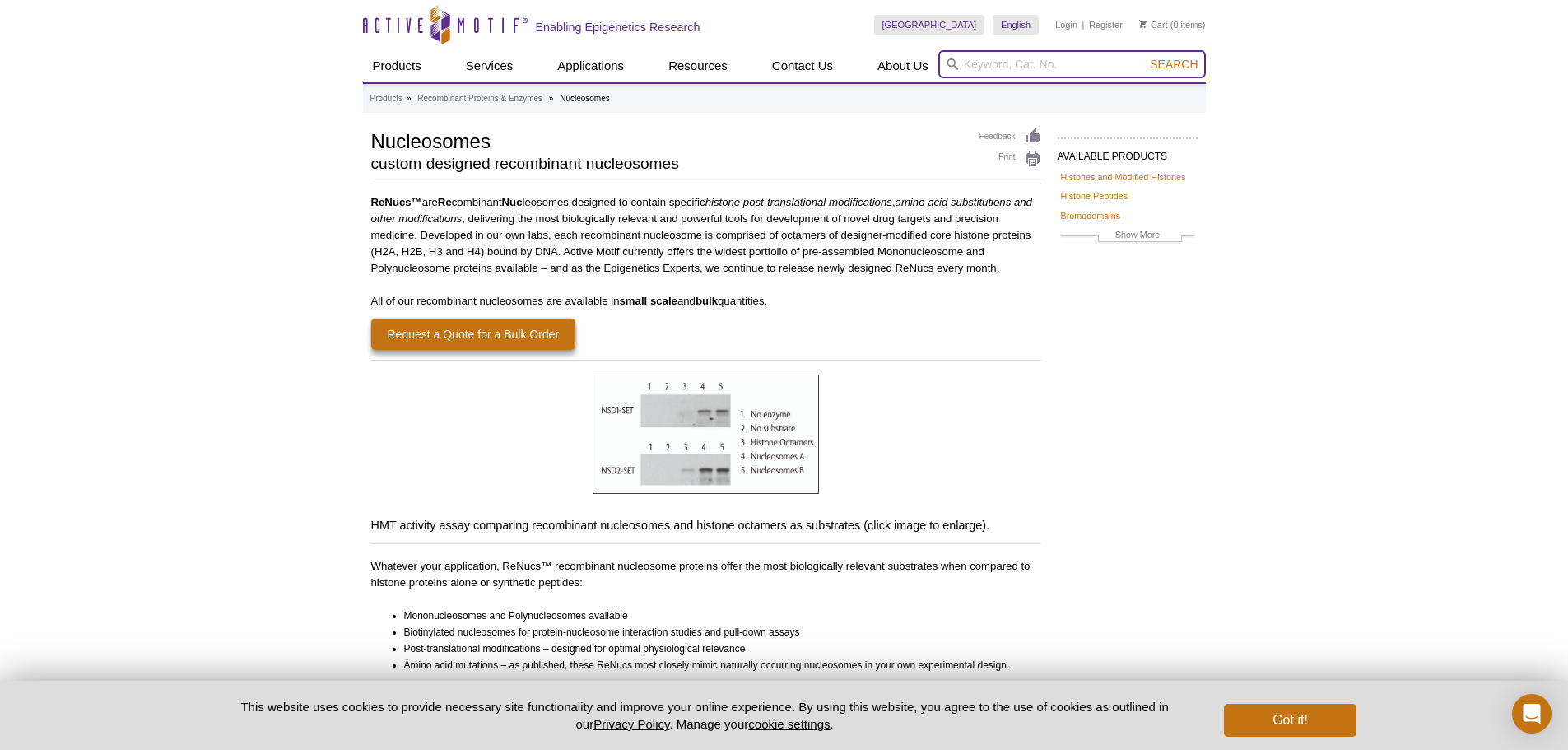
click at [964, 67] on input "search" at bounding box center [1071, 64] width 267 height 28
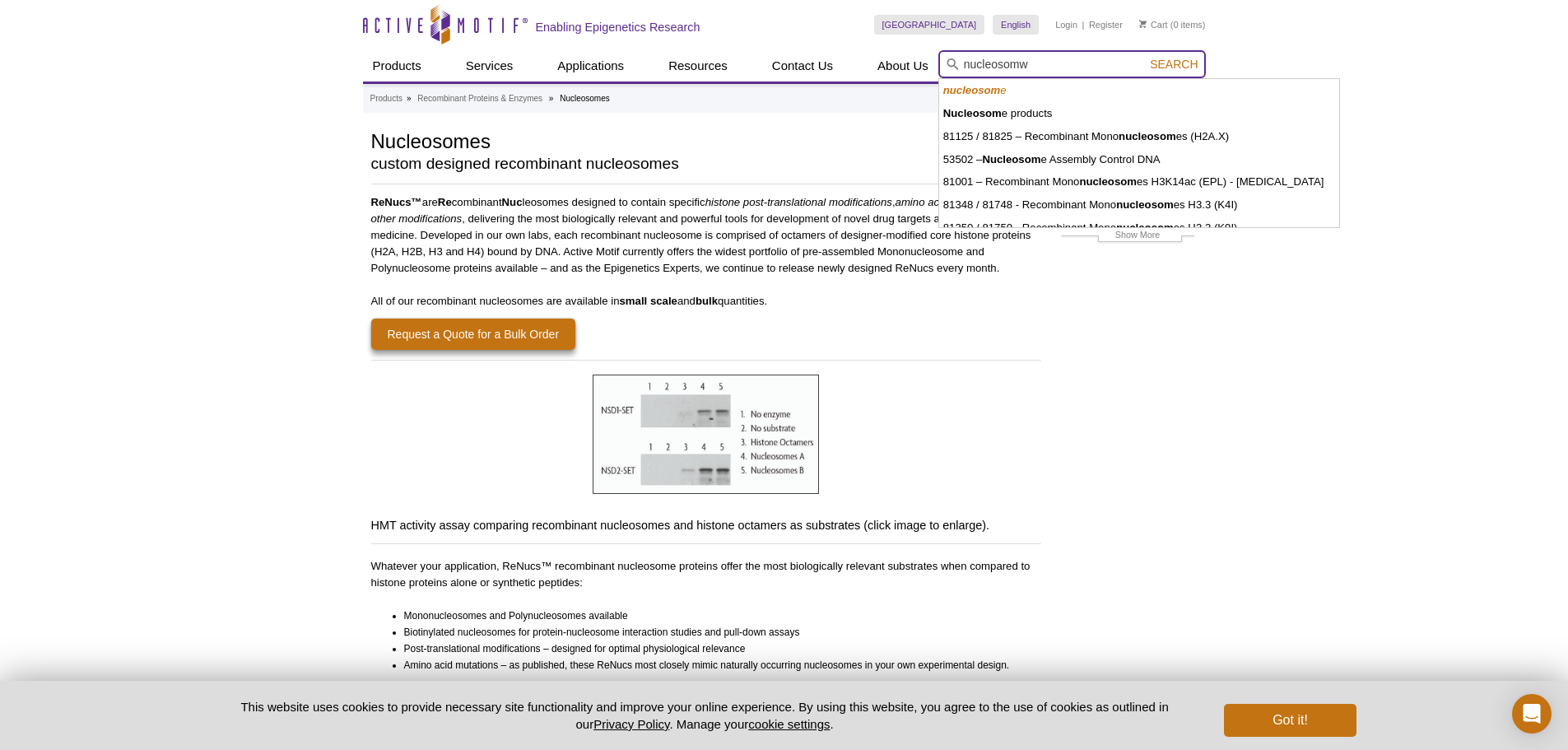
click at [1145, 57] on button "Search" at bounding box center [1174, 64] width 58 height 15
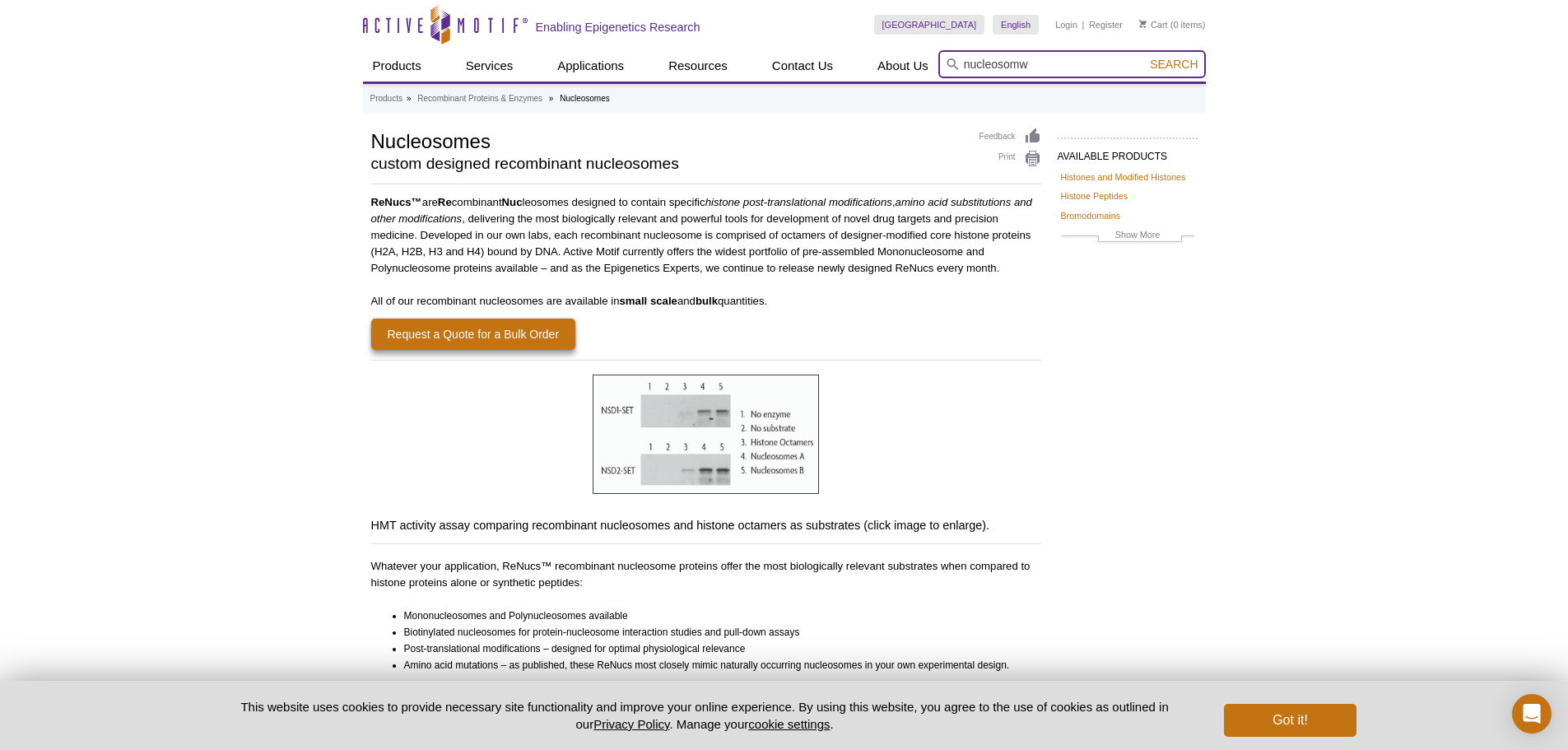
drag, startPoint x: 1029, startPoint y: 68, endPoint x: 1019, endPoint y: 67, distance: 10.0
click at [1019, 67] on input "nucleosomw" at bounding box center [1071, 64] width 267 height 28
type input "nucleosome"
click at [1145, 57] on button "Search" at bounding box center [1174, 64] width 58 height 15
click at [1166, 62] on span "Search" at bounding box center [1173, 64] width 48 height 13
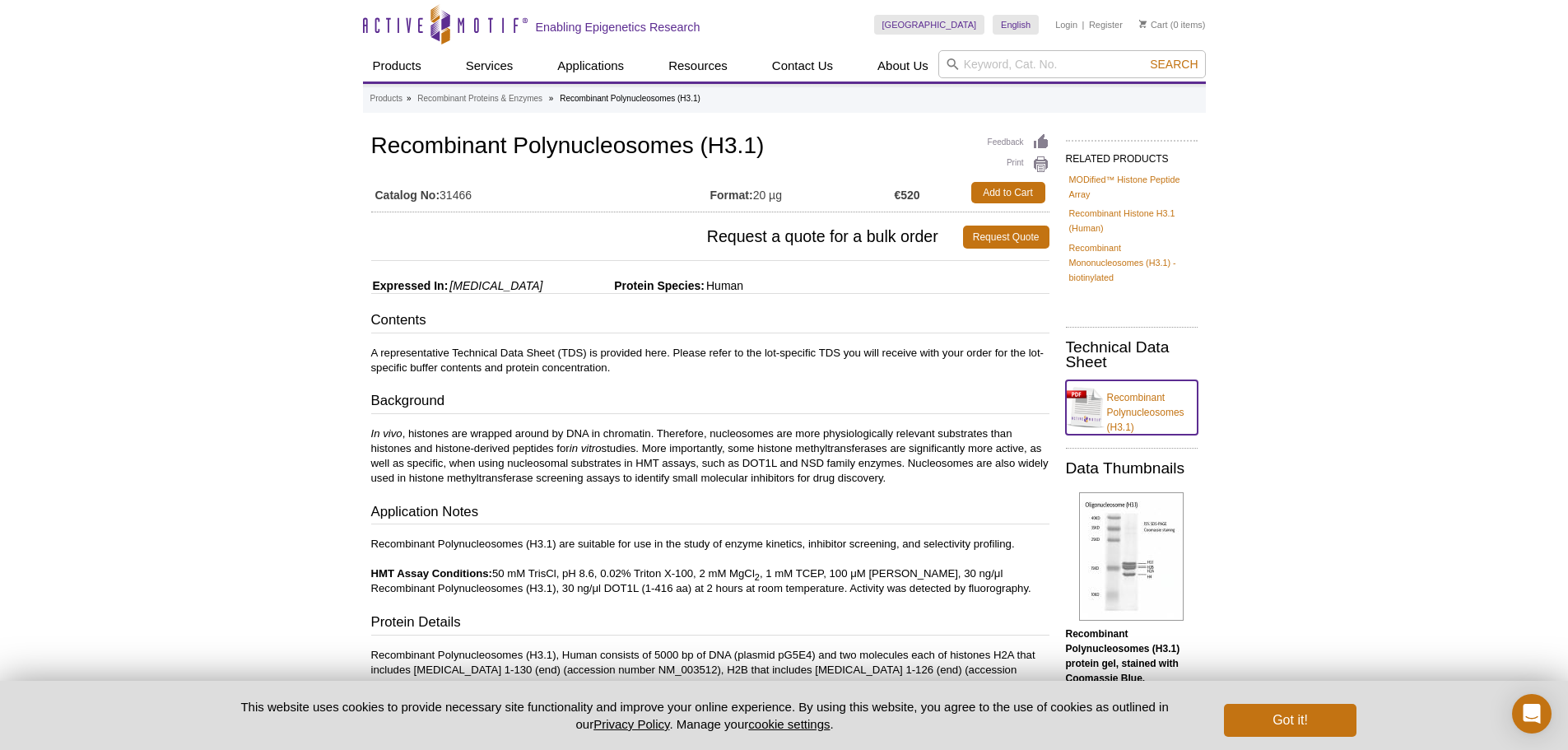
click at [1127, 403] on link "Recombinant Polynucleosomes (H3.1)" at bounding box center [1131, 407] width 131 height 54
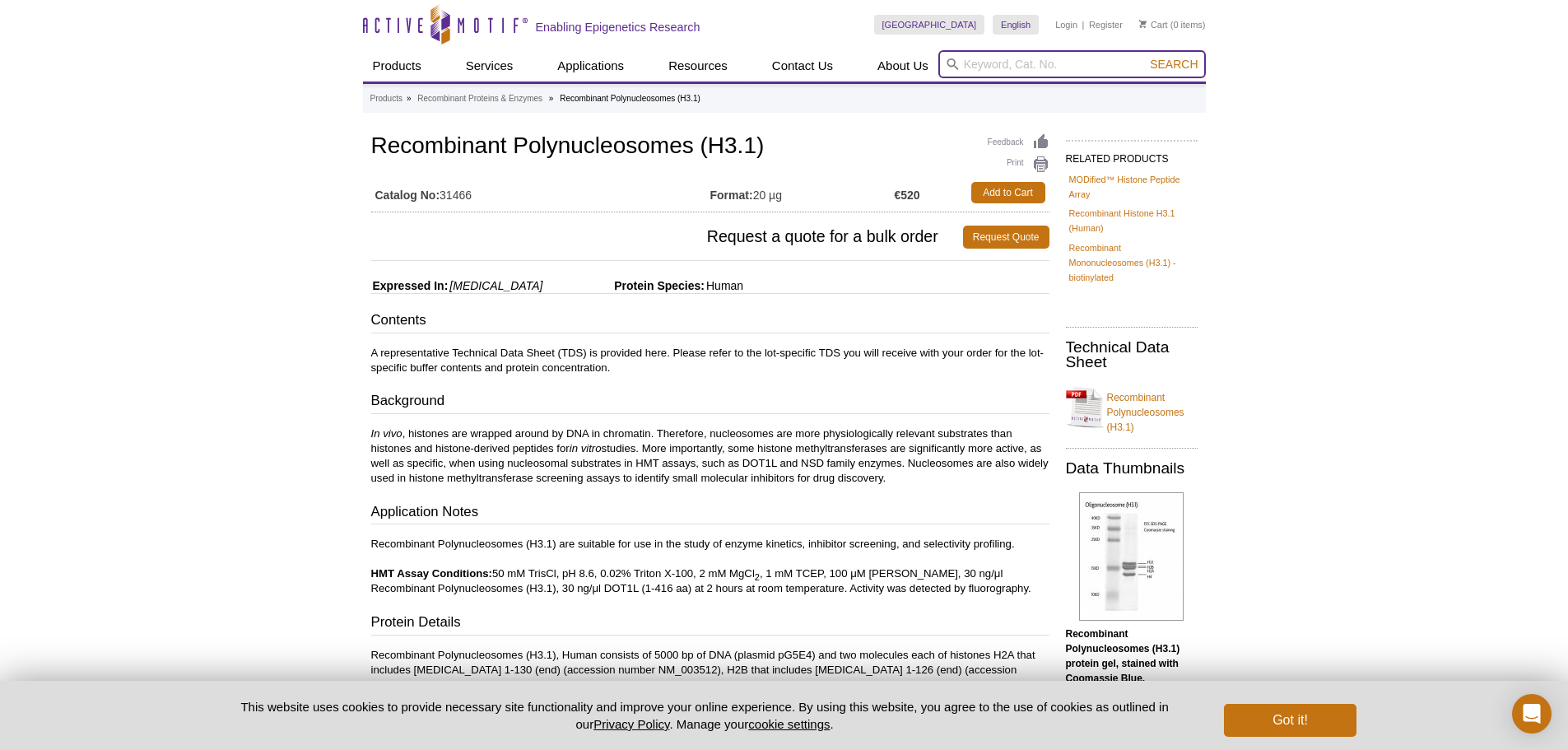
click at [1010, 63] on input "search" at bounding box center [1071, 64] width 267 height 28
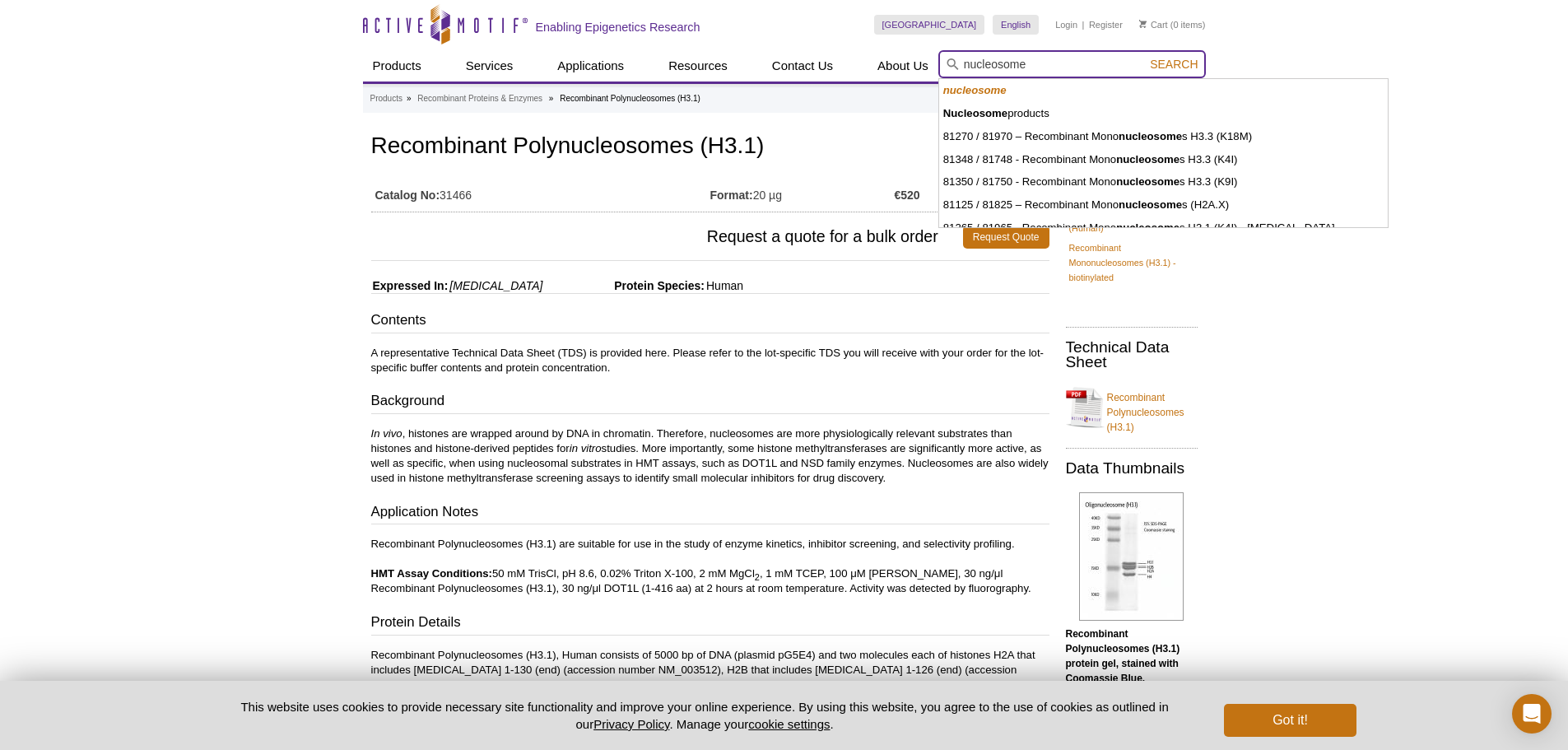
type input "nucleosome"
click at [1145, 57] on button "Search" at bounding box center [1174, 64] width 58 height 15
click at [1183, 70] on span "Search" at bounding box center [1173, 64] width 48 height 13
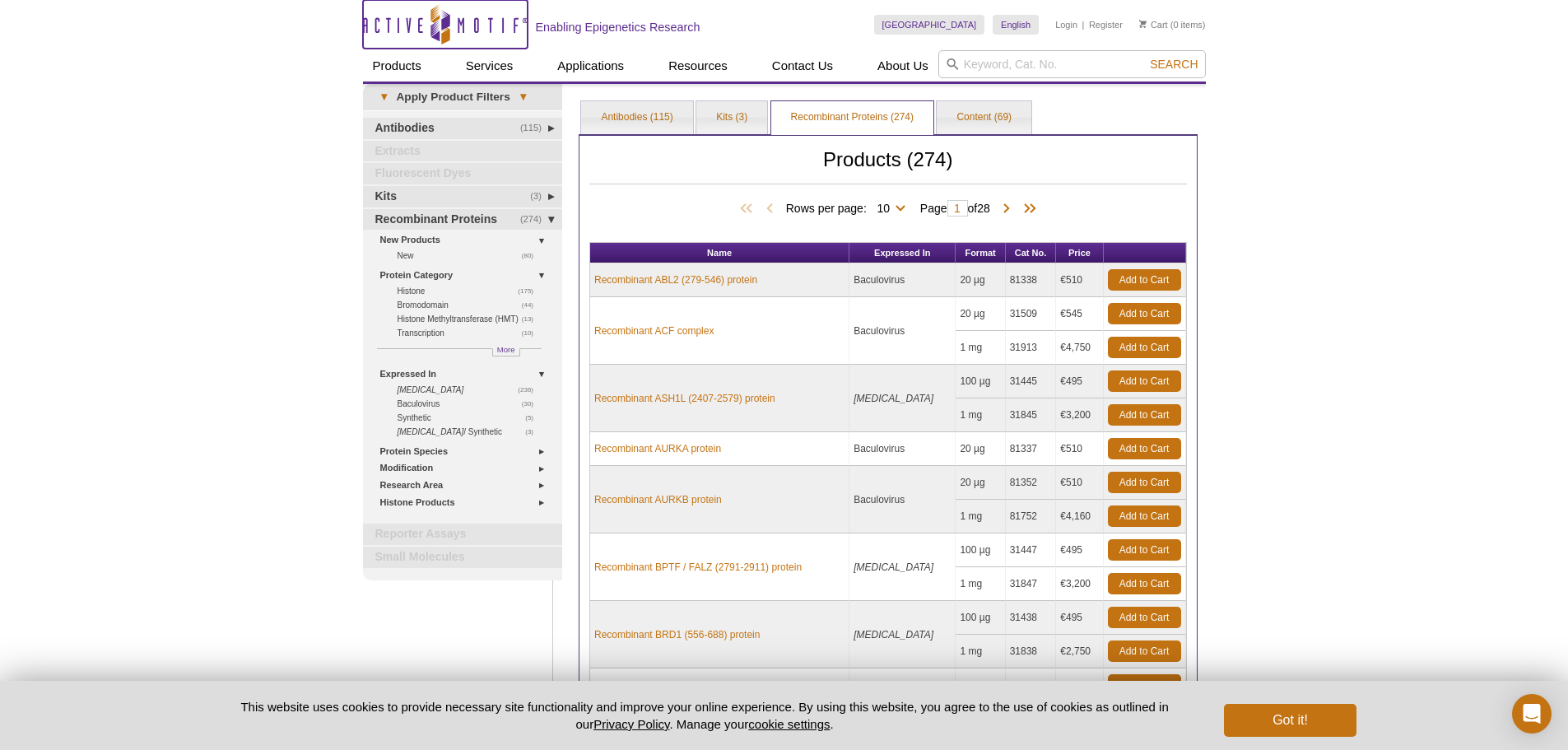
click at [454, 12] on icon "Active Motif Logo" at bounding box center [445, 23] width 165 height 40
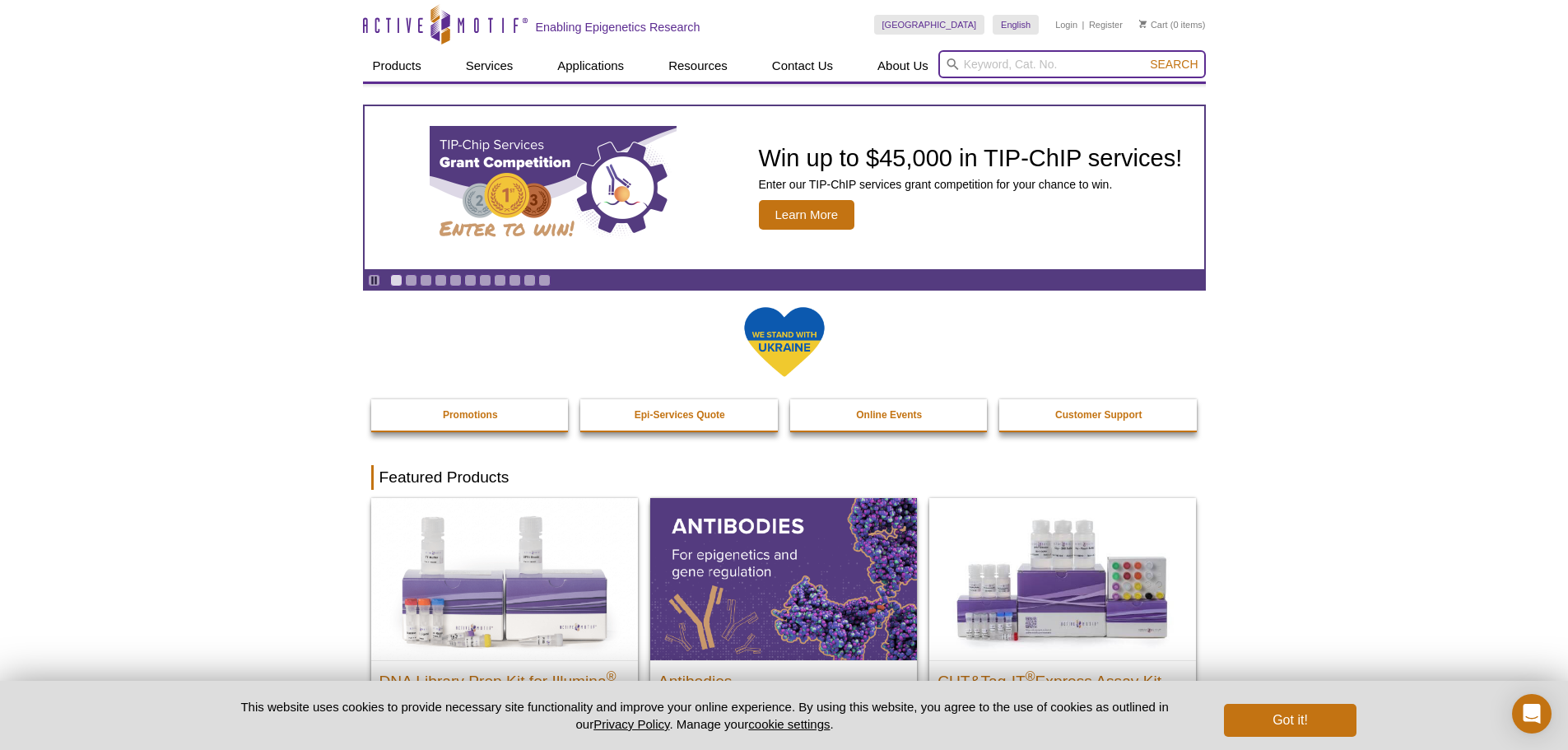
click at [1025, 67] on input "search" at bounding box center [1071, 64] width 267 height 28
click at [1105, 69] on input "search" at bounding box center [1071, 64] width 267 height 28
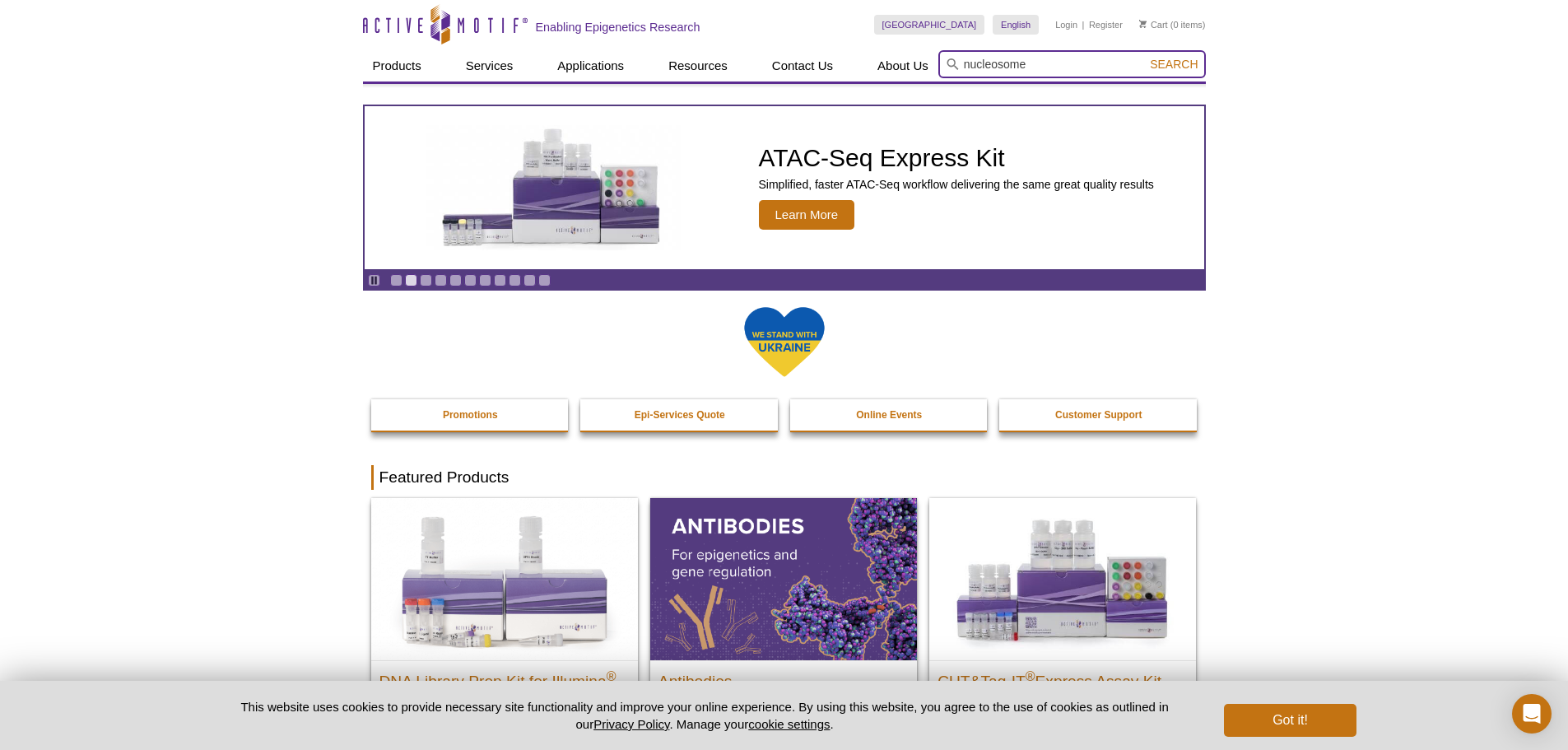
type input "nucleosome"
click at [1145, 57] on button "Search" at bounding box center [1174, 64] width 58 height 15
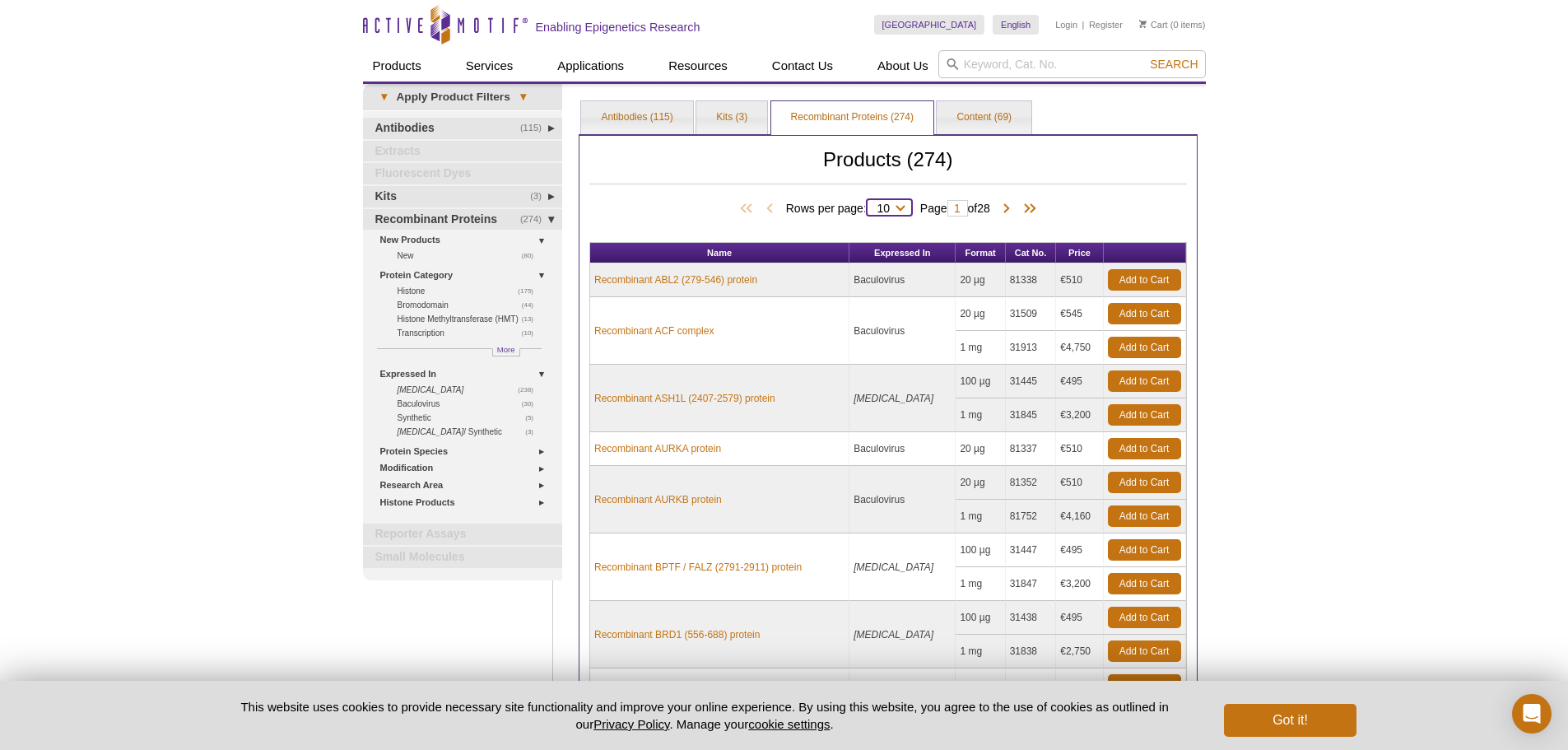
click at [894, 205] on select "10 25 50 100 All" at bounding box center [883, 211] width 34 height 15
select select "274"
click at [869, 204] on select "10 25 50 100 All" at bounding box center [883, 211] width 34 height 15
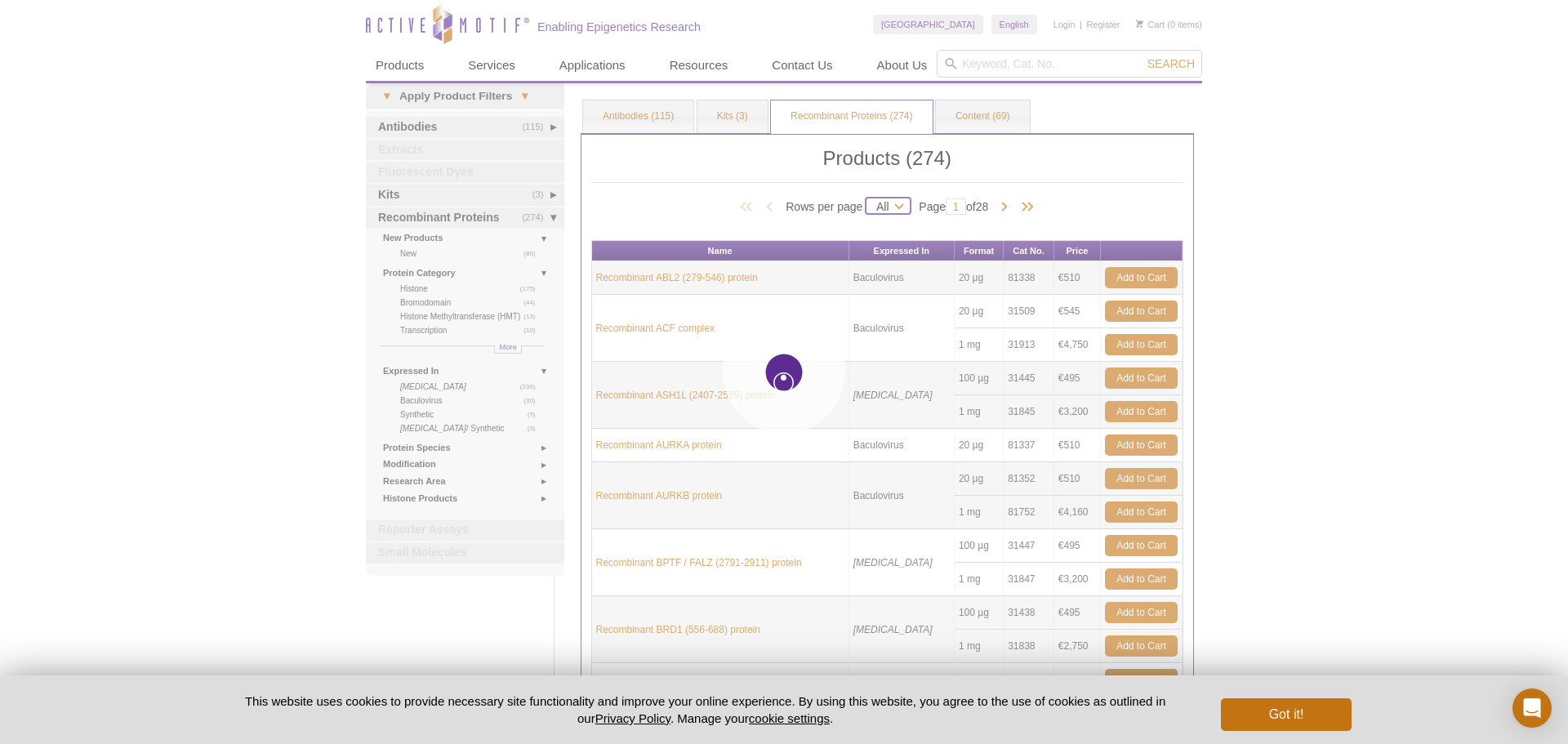
select select "274"
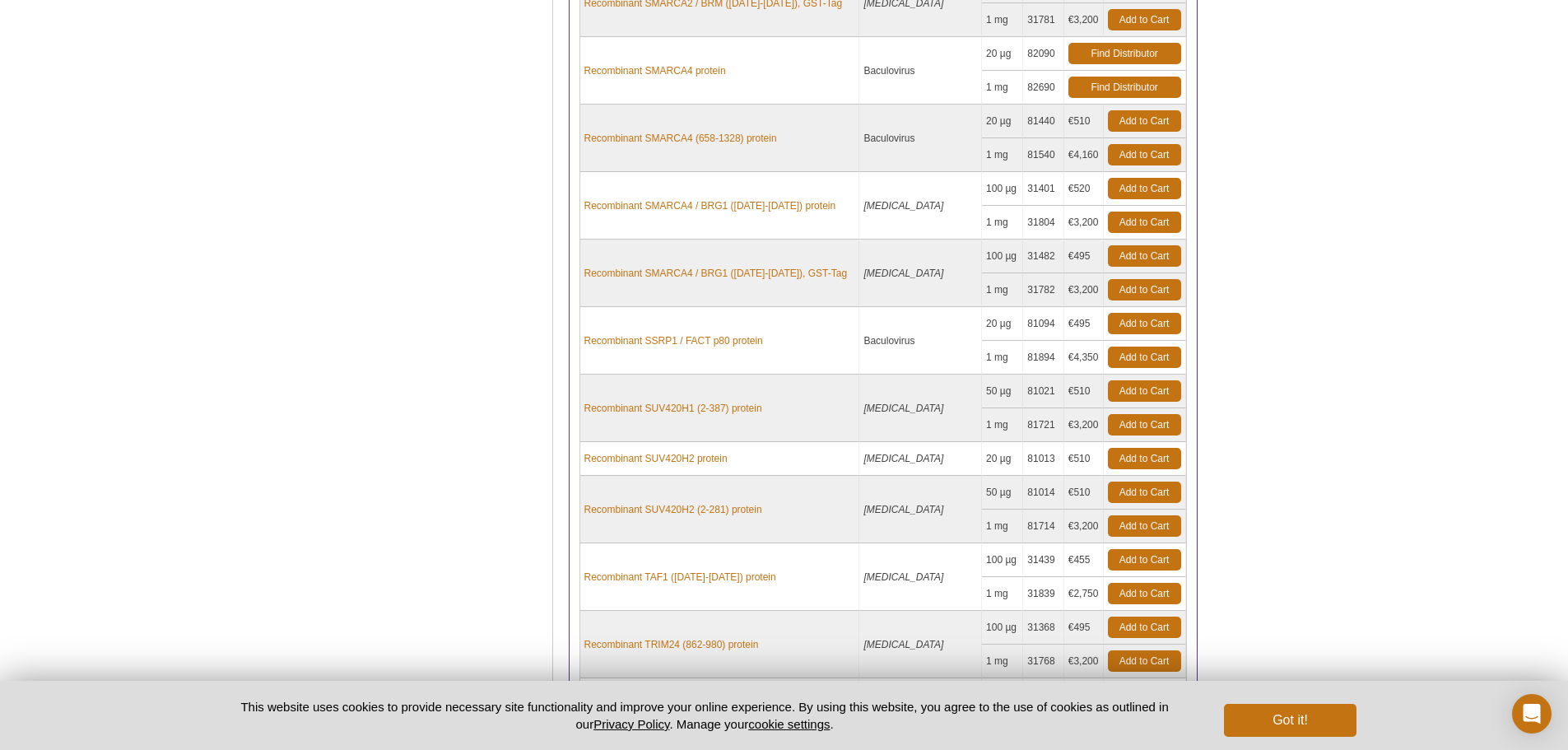
scroll to position [14456, 0]
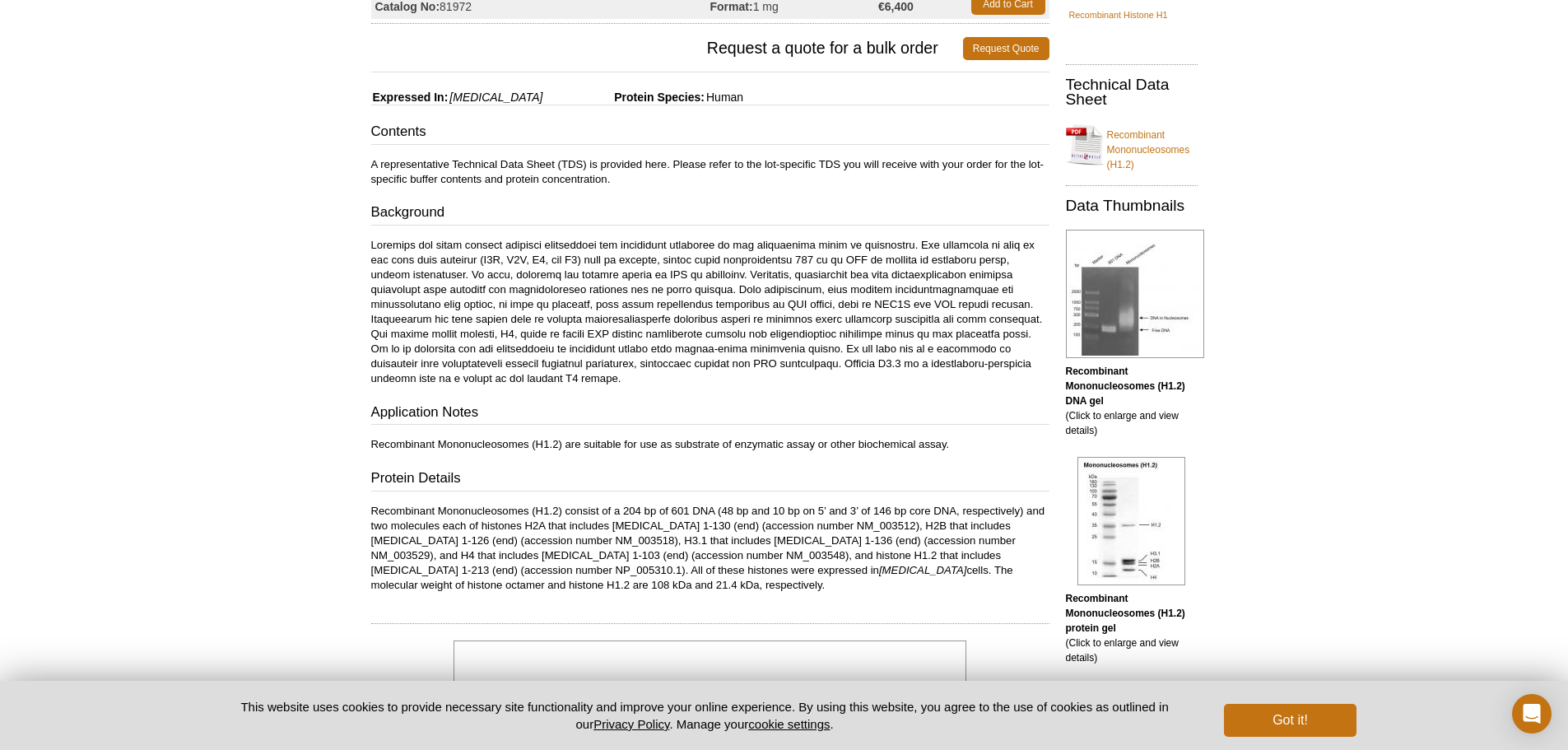
scroll to position [247, 0]
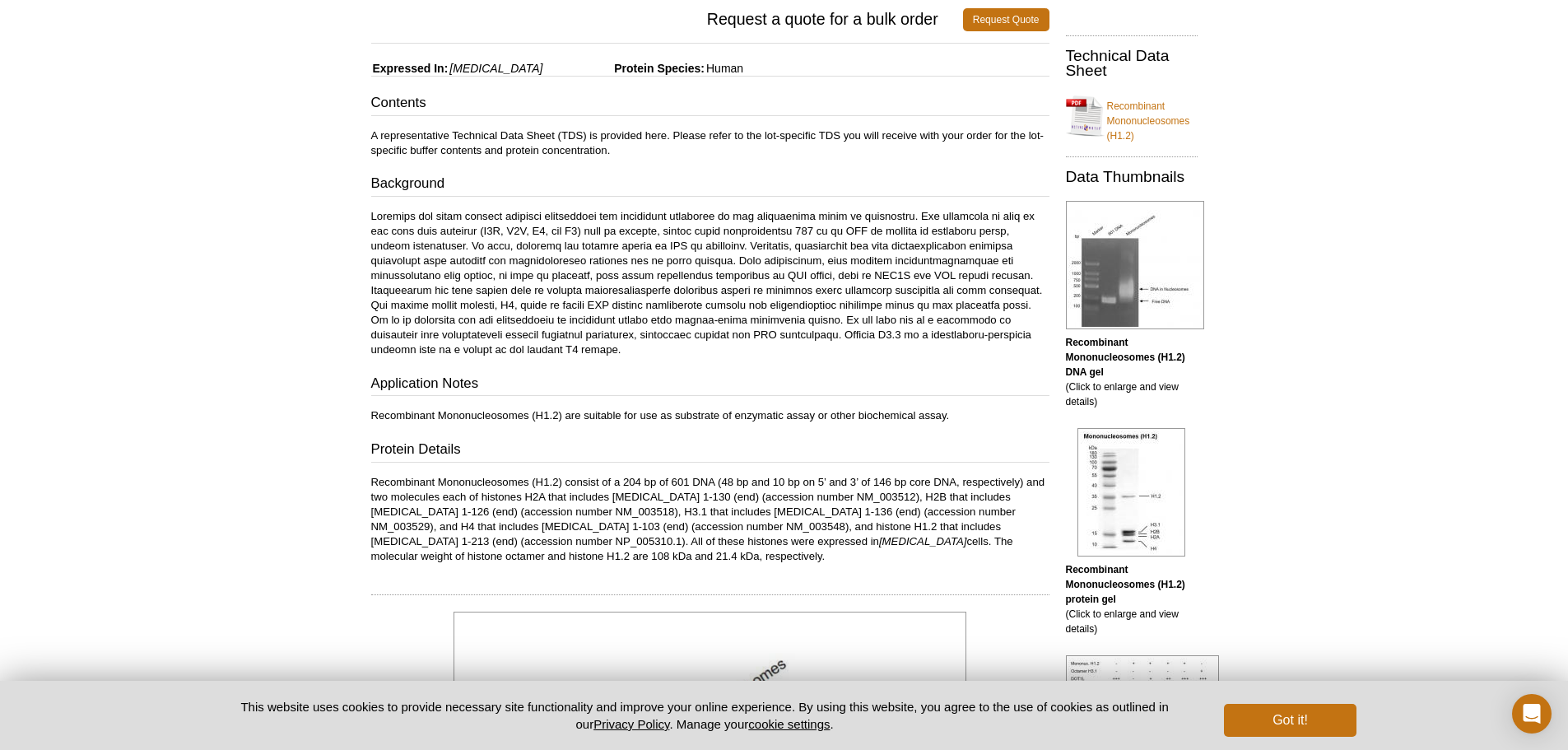
click at [666, 578] on div "Feedback Print Recombinant Mononucleosomes (H1.2) Catalog No: 81272 Format: 20 …" at bounding box center [706, 720] width 687 height 1673
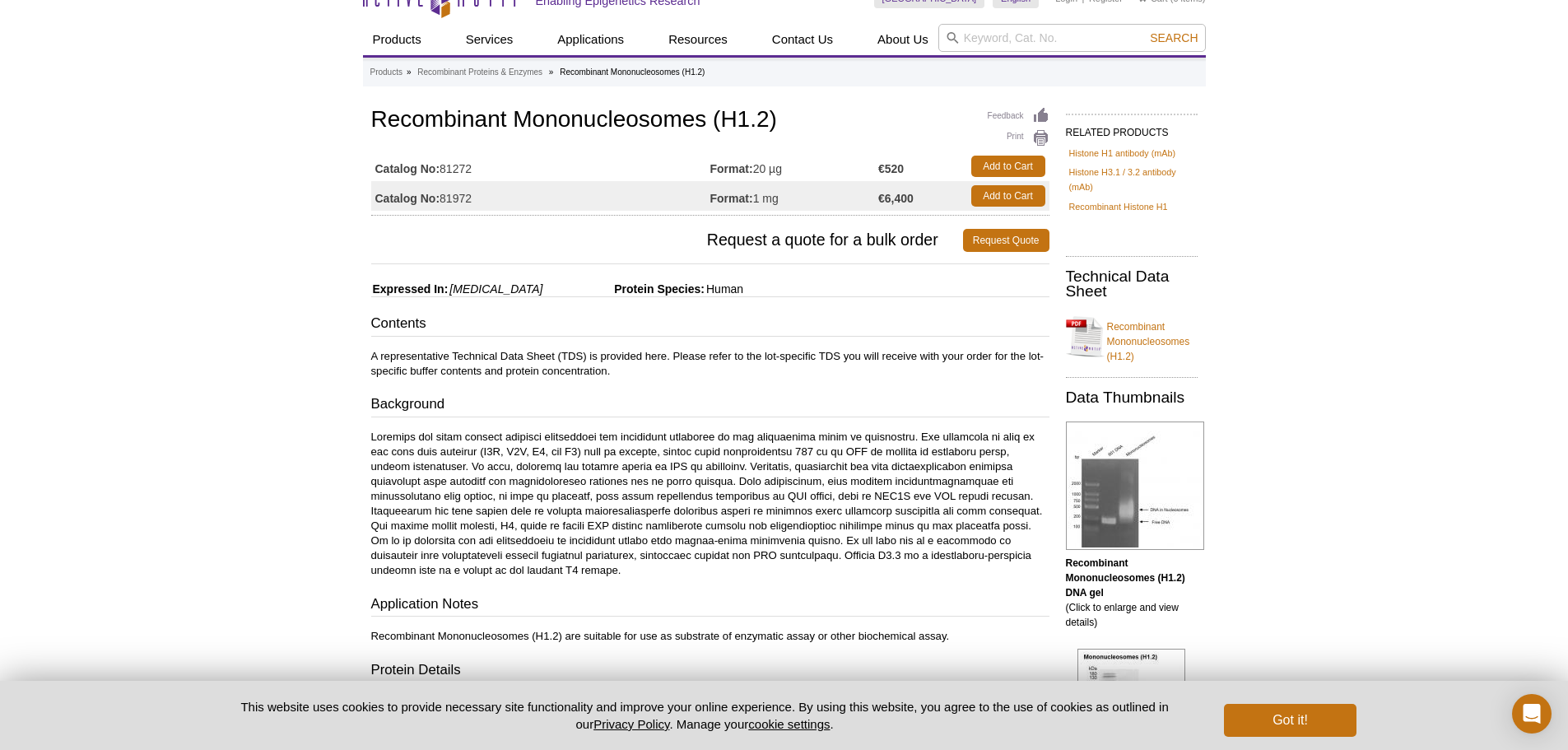
scroll to position [0, 0]
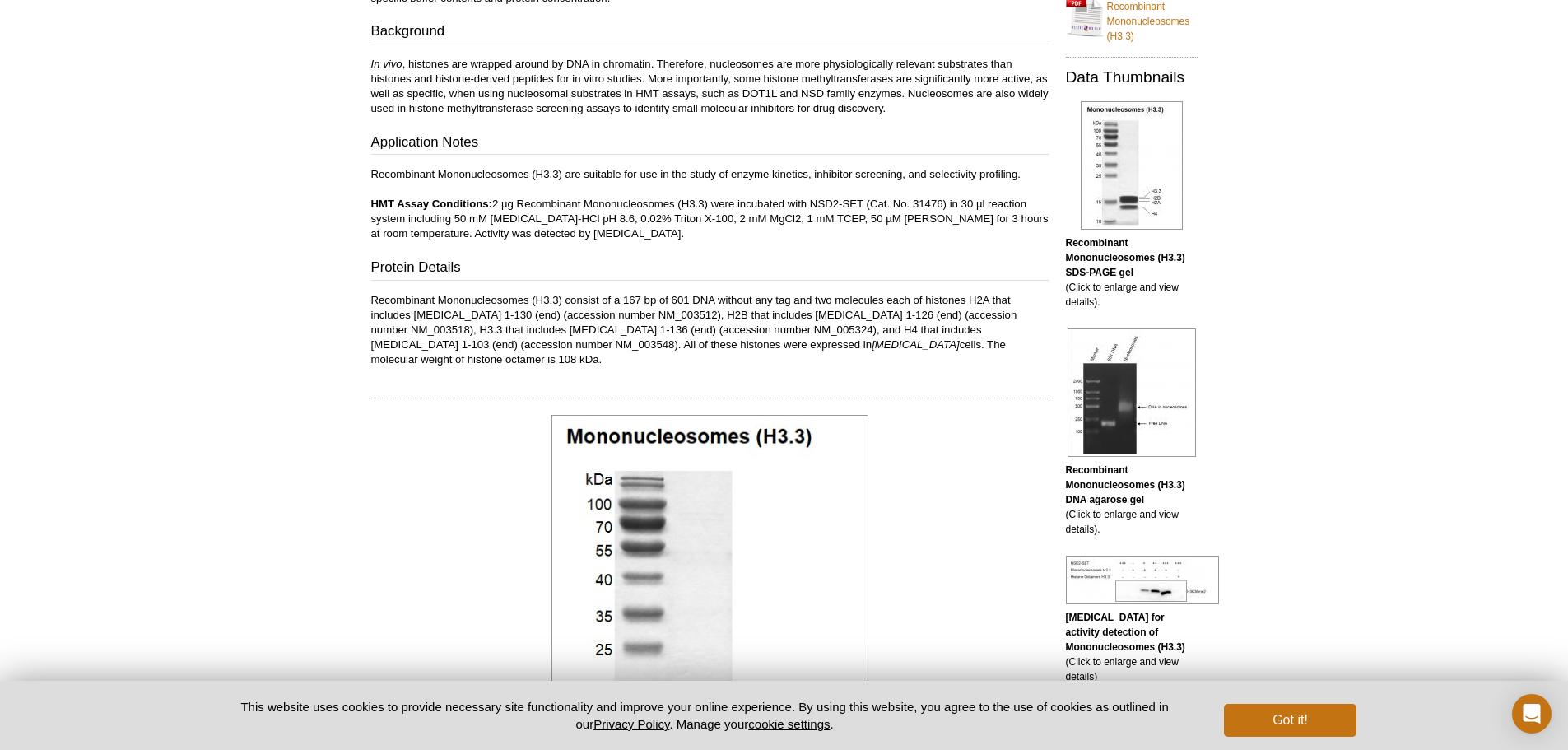
scroll to position [165, 0]
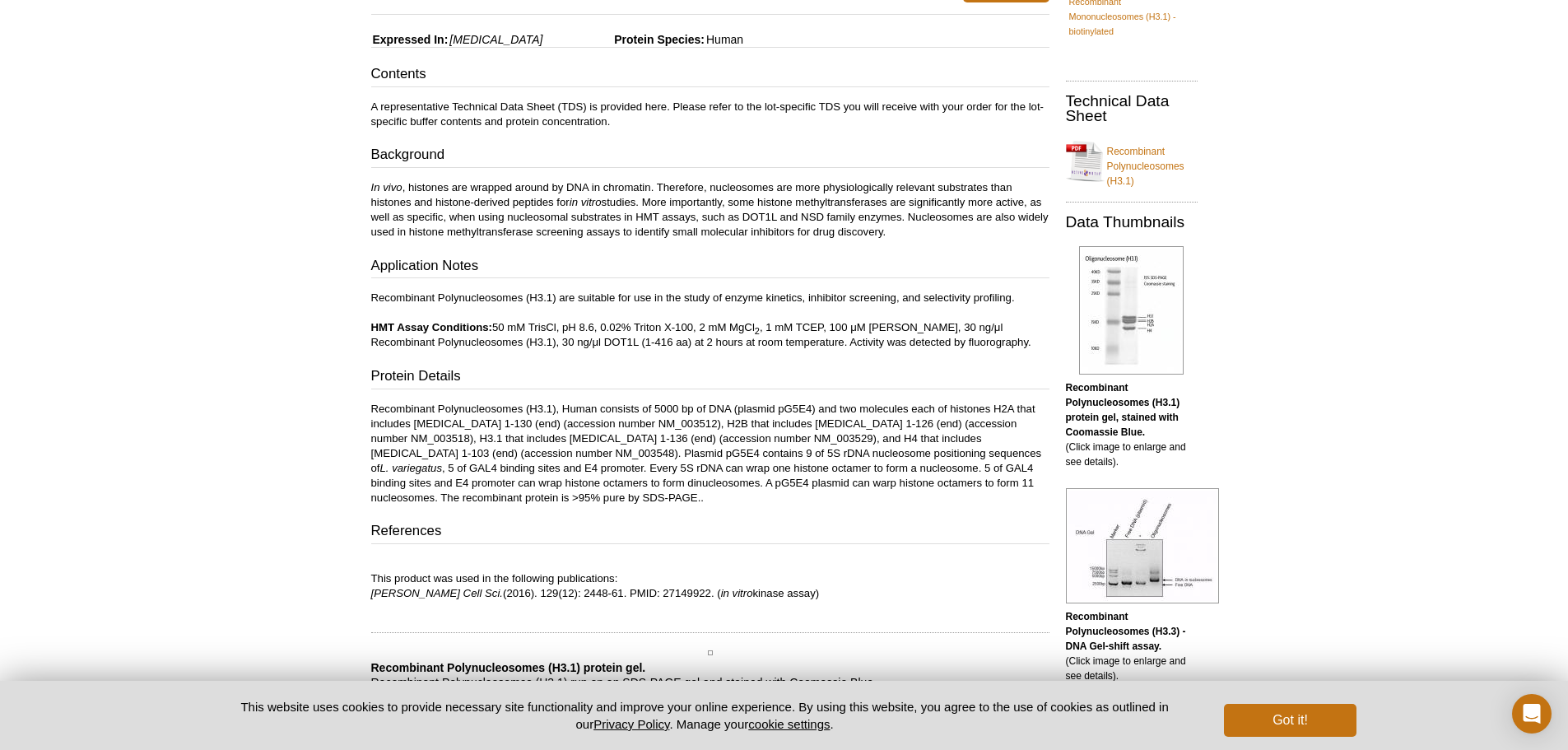
scroll to position [247, 0]
